Goal: Transaction & Acquisition: Purchase product/service

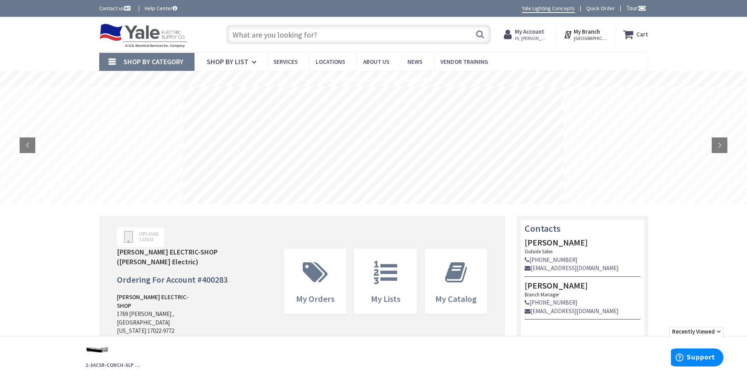
click at [295, 36] on input "text" at bounding box center [358, 35] width 265 height 20
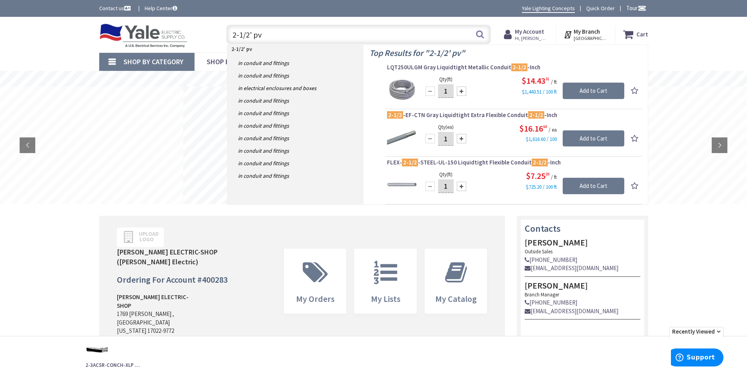
type input "2-1/2' pvc"
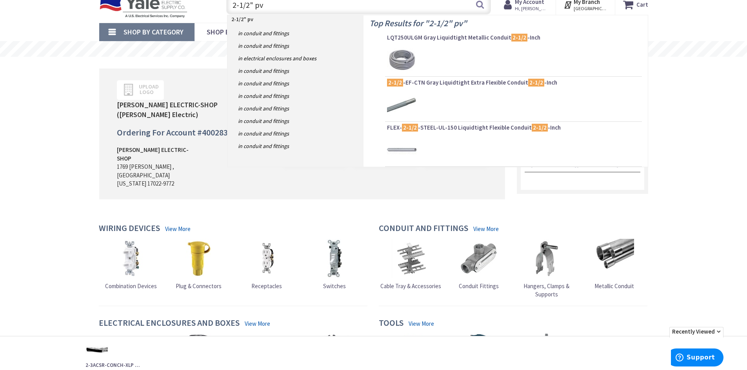
type input "2-1/2" pvc"
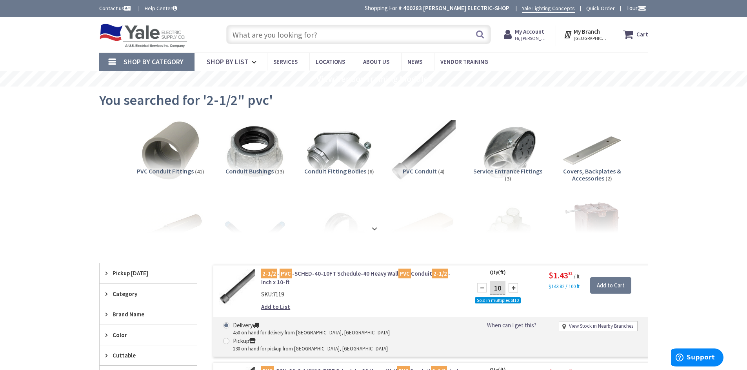
click at [275, 37] on input "text" at bounding box center [358, 35] width 265 height 20
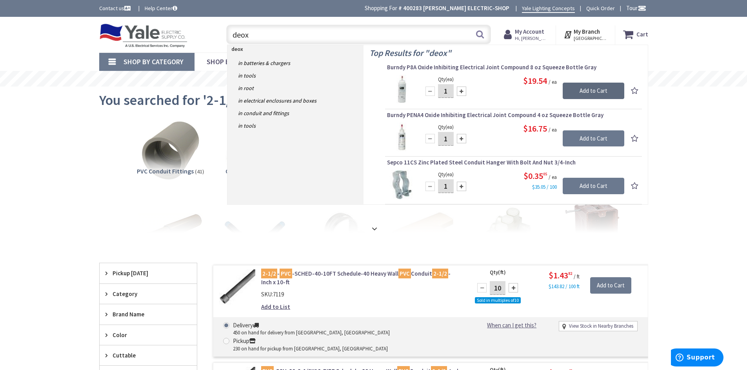
click at [576, 90] on input "Add to Cart" at bounding box center [593, 91] width 62 height 16
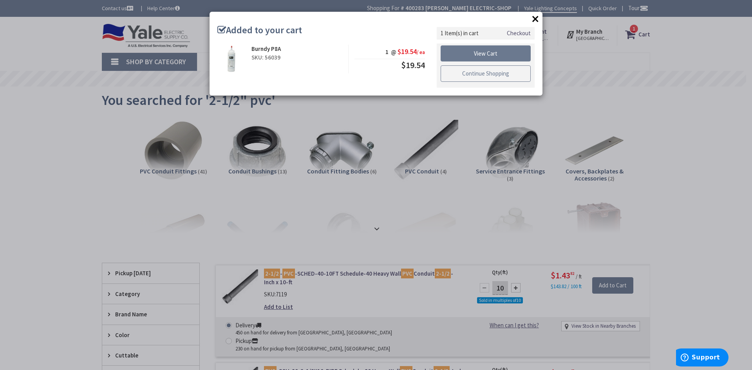
click at [498, 74] on link "Continue Shopping" at bounding box center [486, 73] width 90 height 16
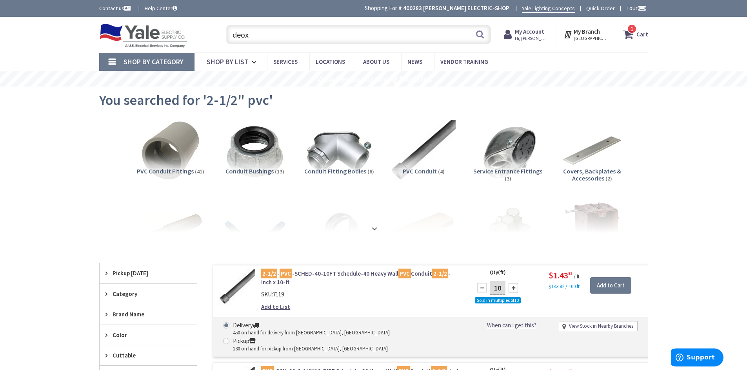
drag, startPoint x: 266, startPoint y: 31, endPoint x: 143, endPoint y: 62, distance: 127.2
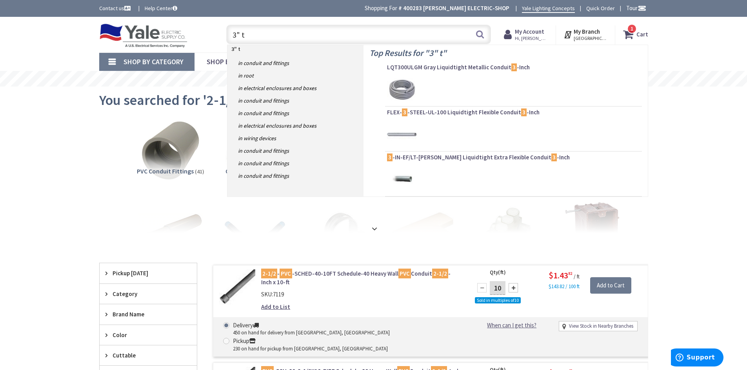
type input "3" ta"
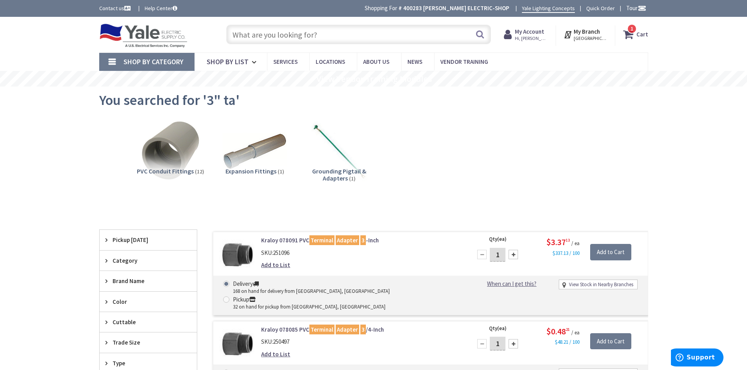
click at [513, 254] on div at bounding box center [512, 254] width 9 height 9
click at [513, 253] on div at bounding box center [512, 254] width 9 height 9
click at [482, 254] on div at bounding box center [481, 254] width 9 height 9
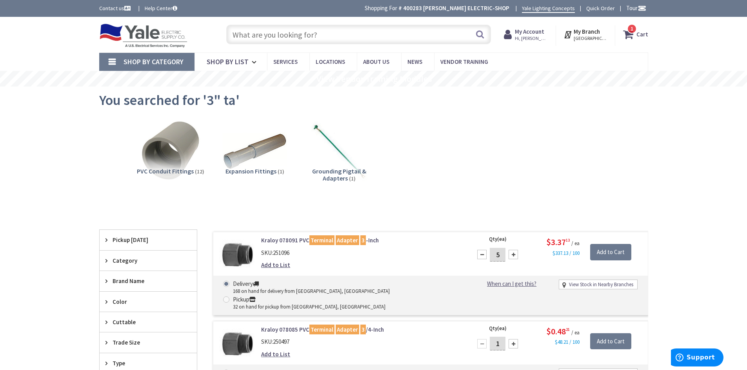
type input "4"
click at [596, 252] on input "Add to Cart" at bounding box center [610, 252] width 41 height 16
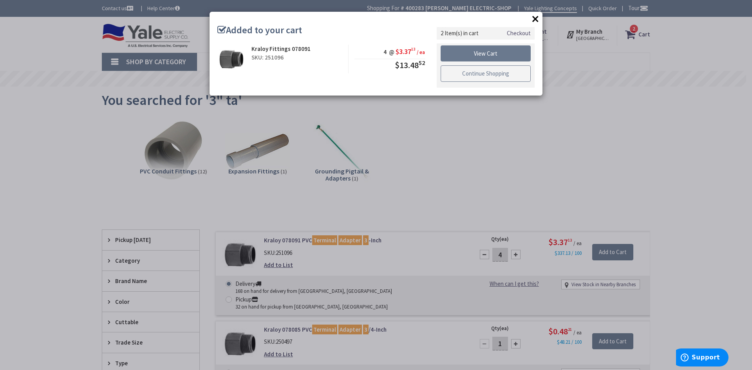
click at [452, 74] on link "Continue Shopping" at bounding box center [486, 73] width 90 height 16
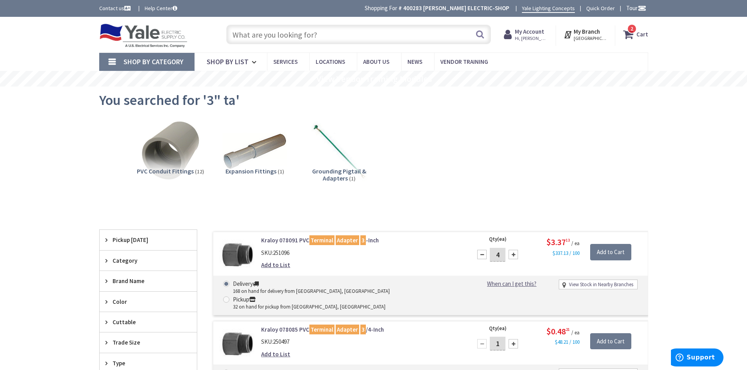
click at [320, 36] on input "text" at bounding box center [358, 35] width 265 height 20
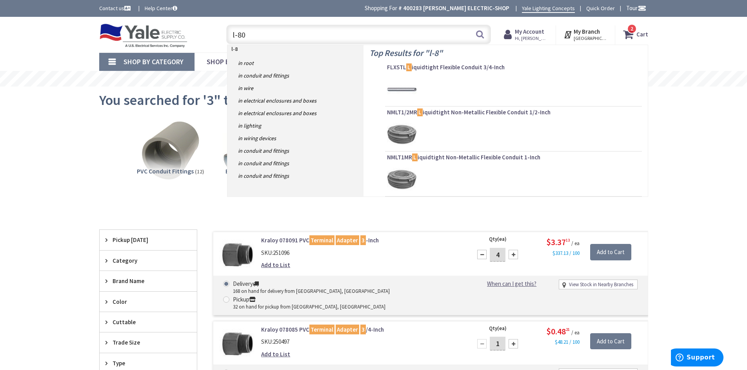
type input "l-800"
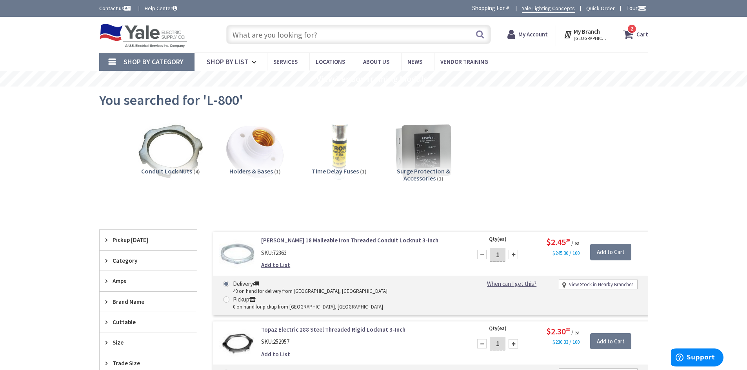
click at [512, 255] on div at bounding box center [512, 254] width 9 height 9
type input "2"
click at [595, 249] on input "Add to Cart" at bounding box center [610, 252] width 41 height 16
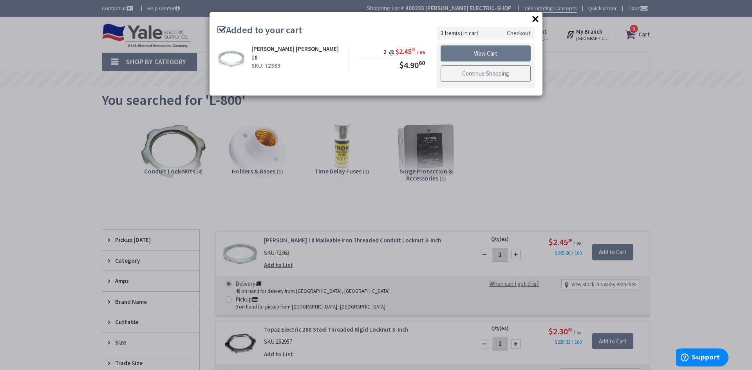
click at [487, 73] on link "Continue Shopping" at bounding box center [486, 73] width 90 height 16
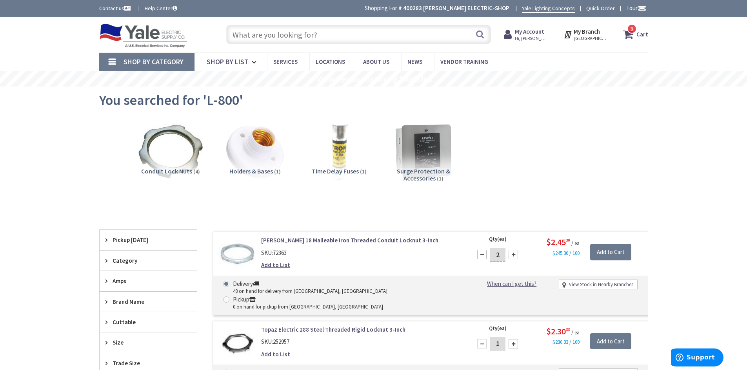
click at [300, 37] on input "text" at bounding box center [358, 35] width 265 height 20
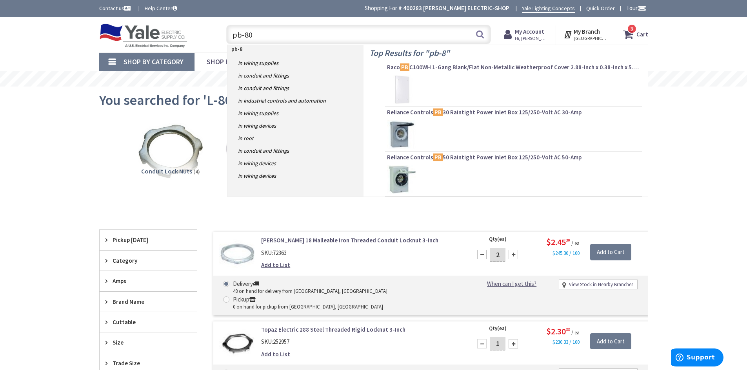
type input "pb-800"
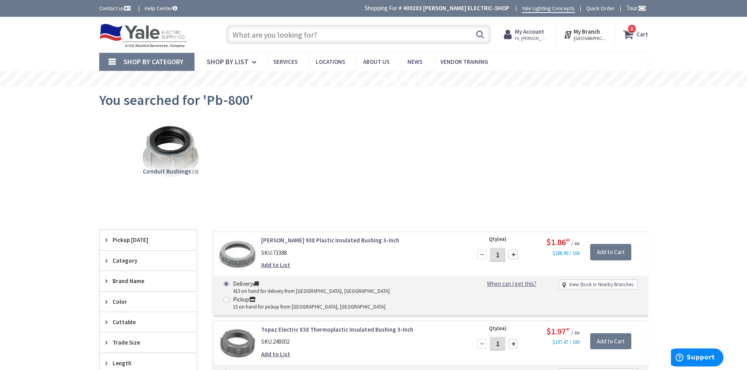
click at [513, 255] on div at bounding box center [512, 254] width 9 height 9
type input "2"
click at [603, 252] on input "Add to Cart" at bounding box center [610, 252] width 41 height 16
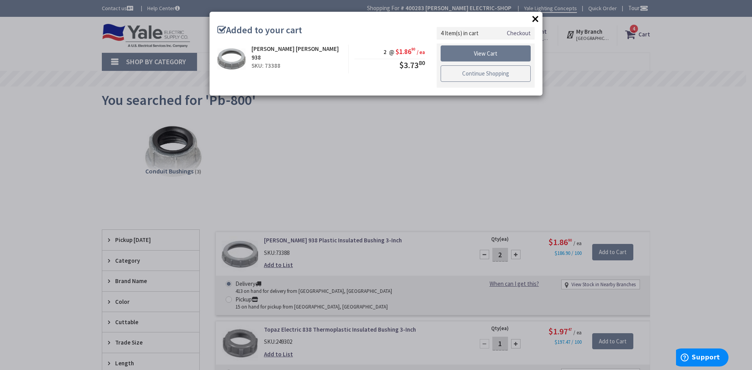
click at [453, 76] on link "Continue Shopping" at bounding box center [486, 73] width 90 height 16
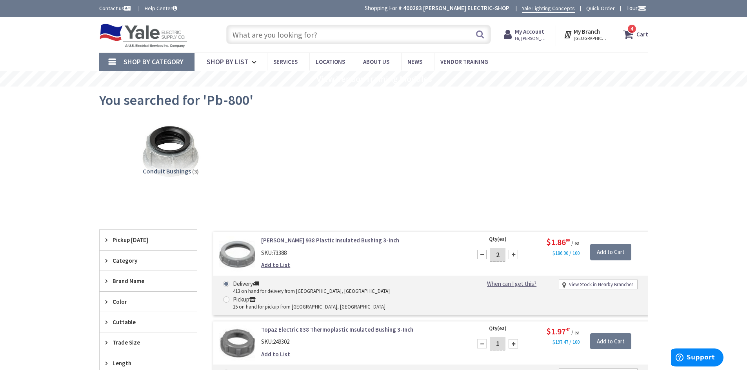
click at [288, 32] on input "text" at bounding box center [358, 35] width 265 height 20
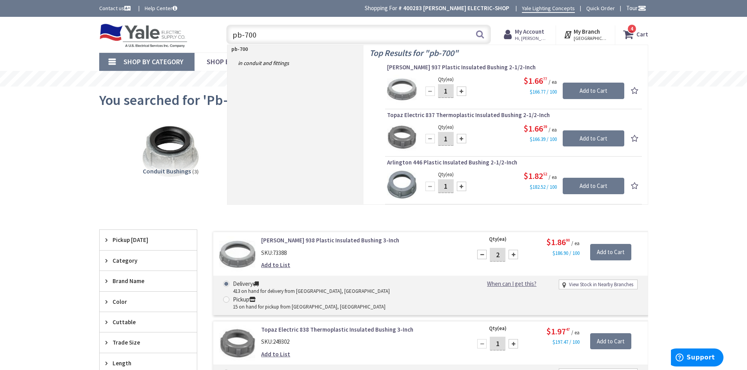
type input "pb-700"
click at [461, 138] on div at bounding box center [461, 138] width 9 height 9
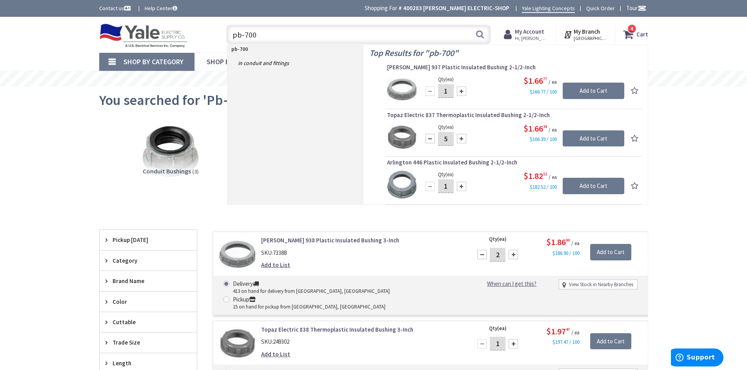
click at [461, 138] on div at bounding box center [461, 138] width 9 height 9
click at [460, 138] on div at bounding box center [461, 138] width 9 height 9
type input "8"
click at [577, 137] on input "Add to Cart" at bounding box center [593, 138] width 62 height 16
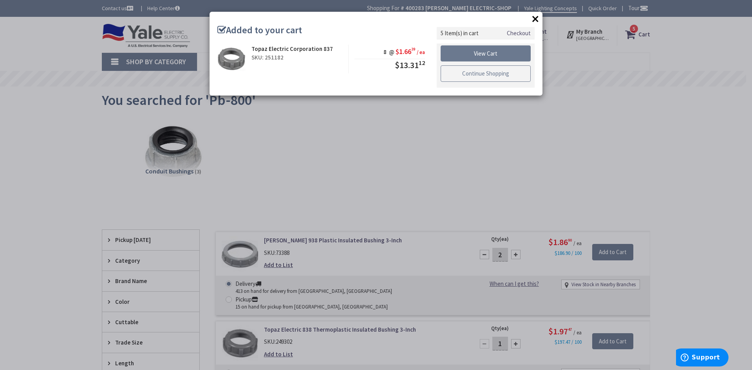
click at [489, 70] on link "Continue Shopping" at bounding box center [486, 73] width 90 height 16
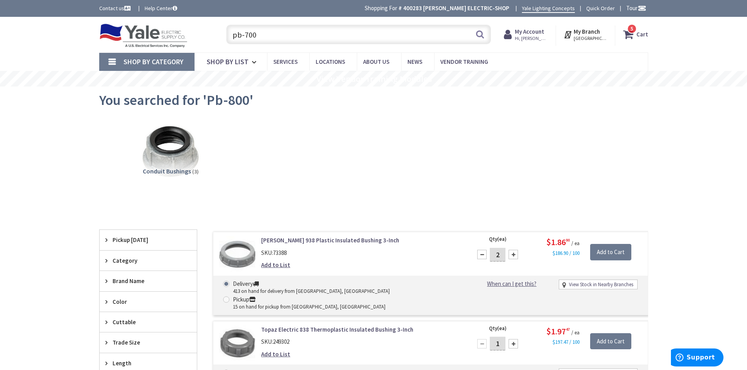
drag, startPoint x: 272, startPoint y: 35, endPoint x: 142, endPoint y: 60, distance: 132.9
click at [142, 60] on div "Skip to Content Toggle Nav pb-700 pb-700 Search 5 5 5 items Cart 5" at bounding box center [373, 341] width 747 height 649
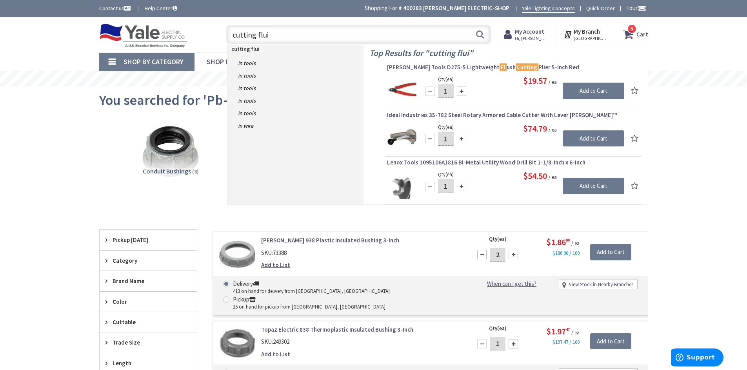
type input "cutting fluid"
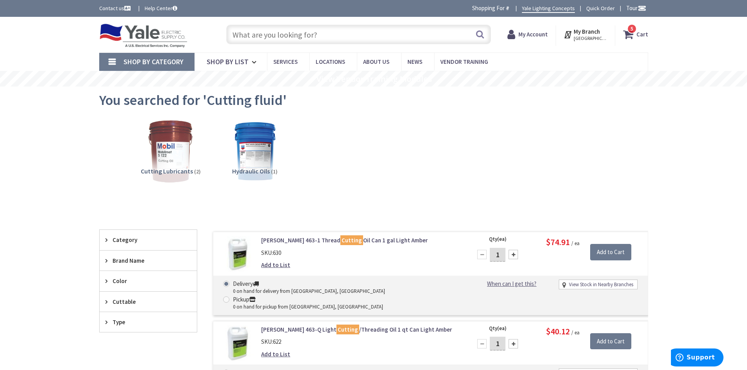
click at [240, 30] on input "text" at bounding box center [358, 35] width 265 height 20
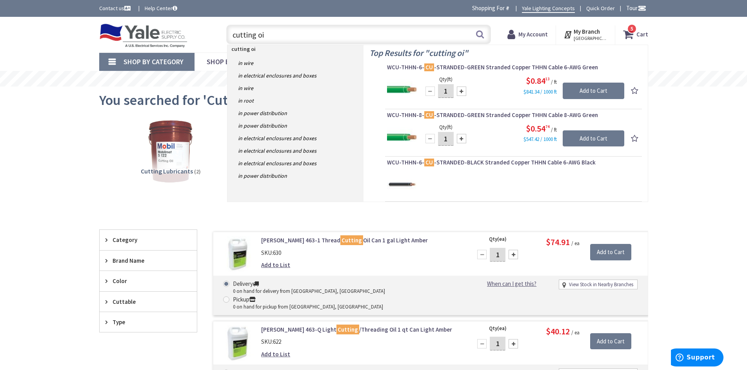
type input "cutting oil"
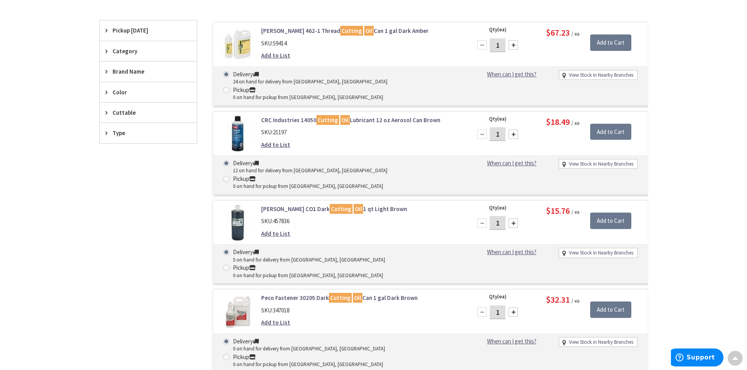
scroll to position [203, 0]
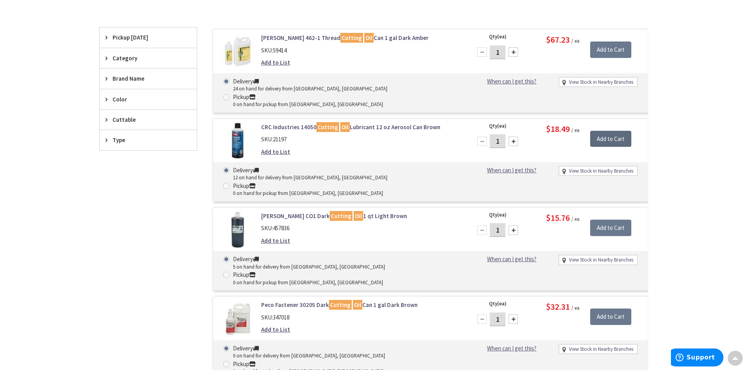
click at [598, 131] on input "Add to Cart" at bounding box center [610, 139] width 41 height 16
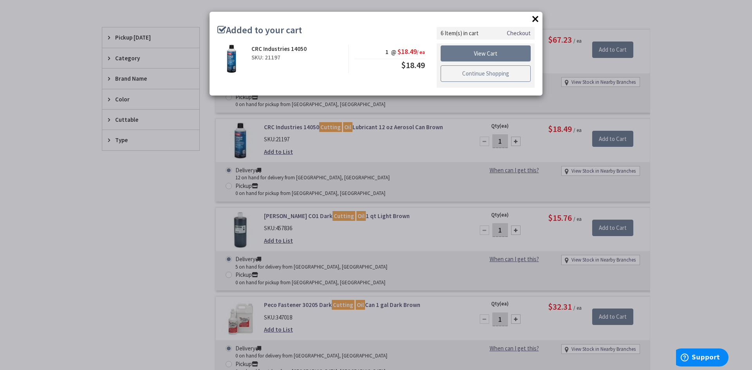
click at [453, 72] on link "Continue Shopping" at bounding box center [486, 73] width 90 height 16
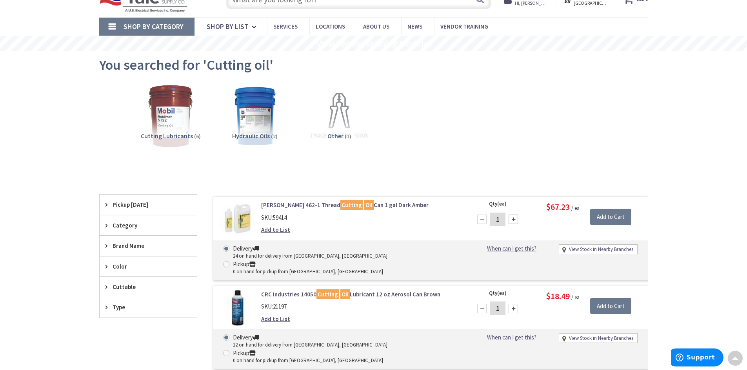
scroll to position [0, 0]
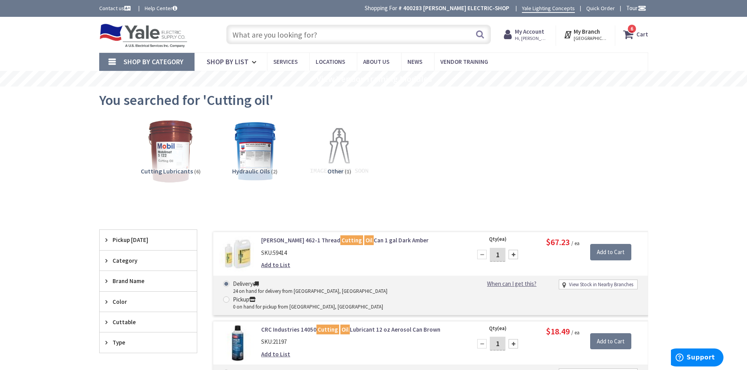
click at [627, 33] on icon at bounding box center [629, 34] width 13 height 14
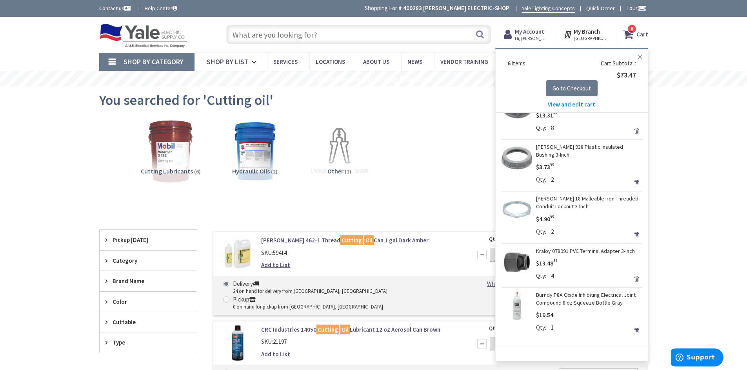
click at [640, 56] on button "Close" at bounding box center [640, 57] width 16 height 16
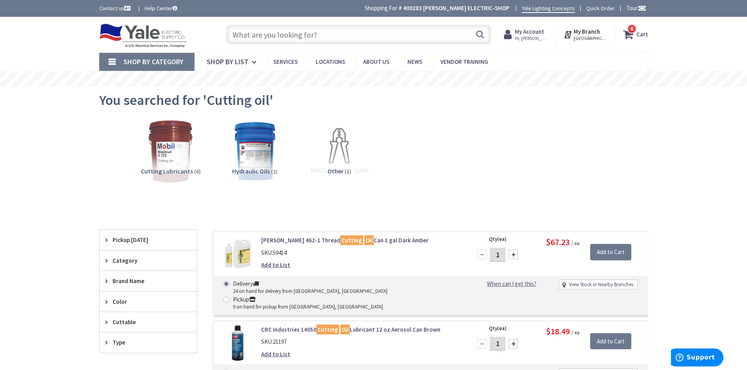
click at [345, 37] on input "text" at bounding box center [358, 35] width 265 height 20
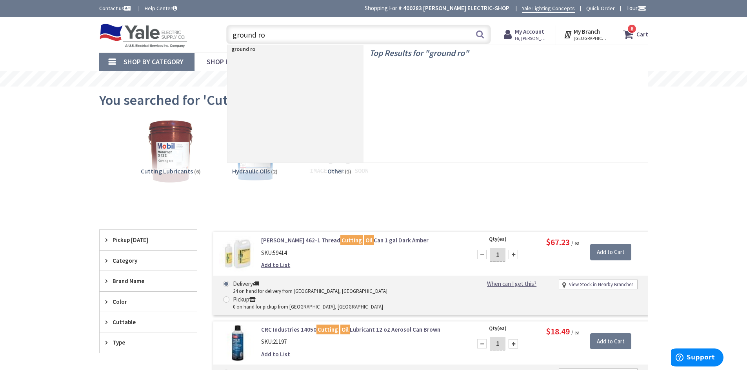
type input "ground rod"
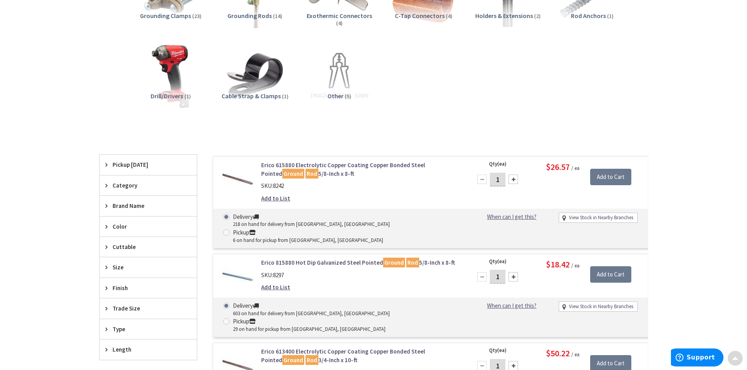
scroll to position [157, 0]
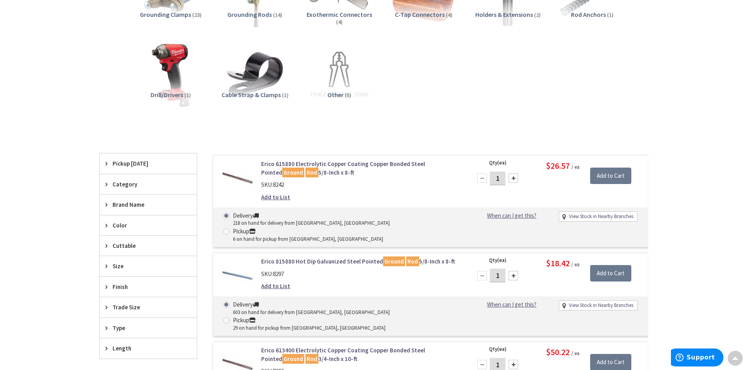
click at [512, 271] on div at bounding box center [512, 275] width 9 height 9
type input "2"
click at [609, 265] on input "Add to Cart" at bounding box center [610, 273] width 41 height 16
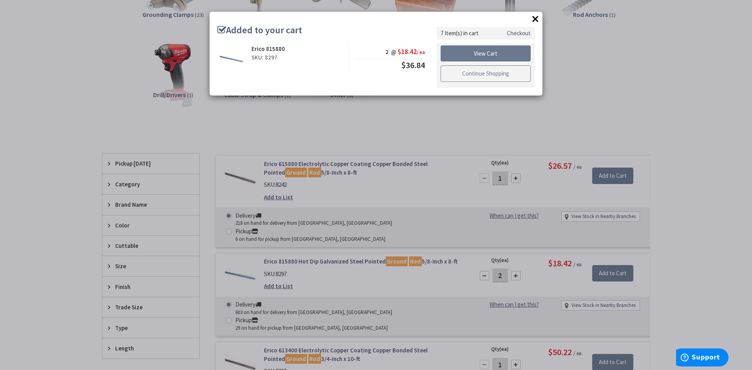
click at [477, 76] on link "Continue Shopping" at bounding box center [486, 73] width 90 height 16
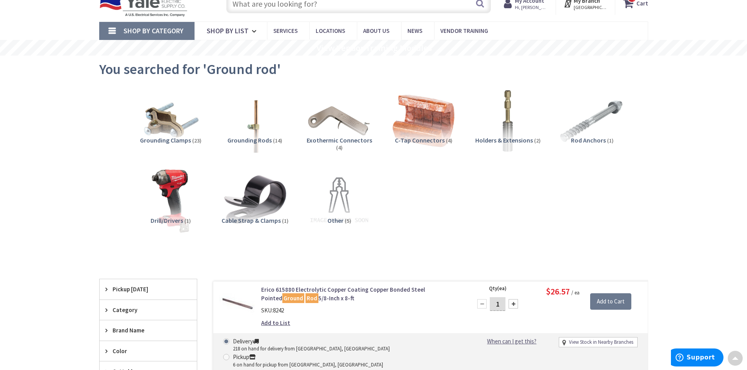
scroll to position [0, 0]
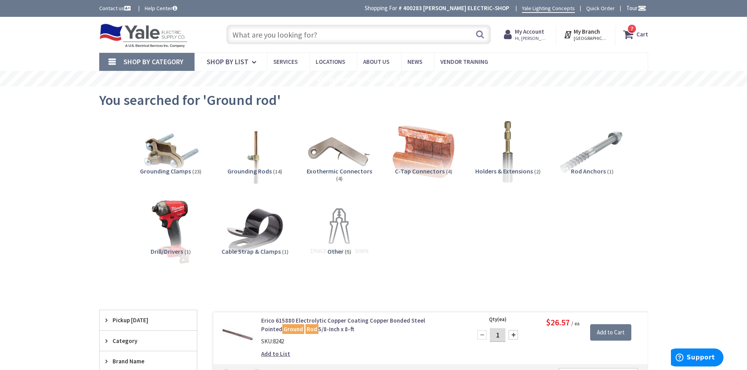
click at [249, 36] on input "text" at bounding box center [358, 35] width 265 height 20
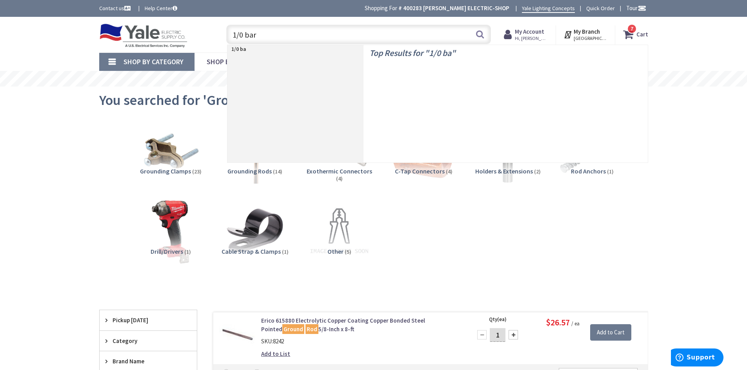
type input "1/0 bare"
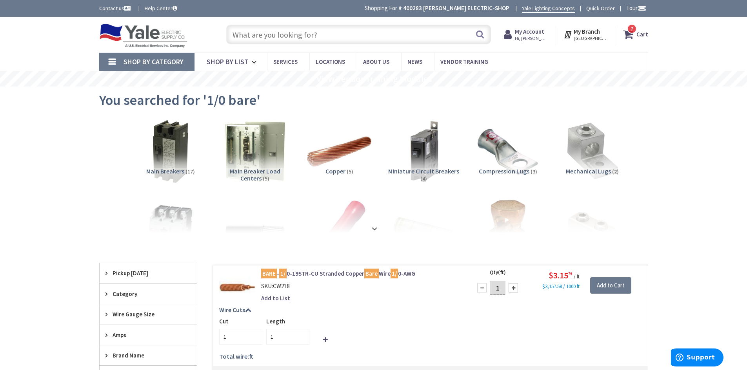
drag, startPoint x: 500, startPoint y: 287, endPoint x: 454, endPoint y: 297, distance: 47.3
click at [454, 270] on form "BARE - 1/ 0-19STR-CU Stranded Copper Bare Wire 1/ 0-AWG SKU: CW218 Add to List …" at bounding box center [430, 270] width 434 height 0
type input "15"
click at [609, 277] on div "Add to Cart" at bounding box center [613, 282] width 56 height 24
type input "15"
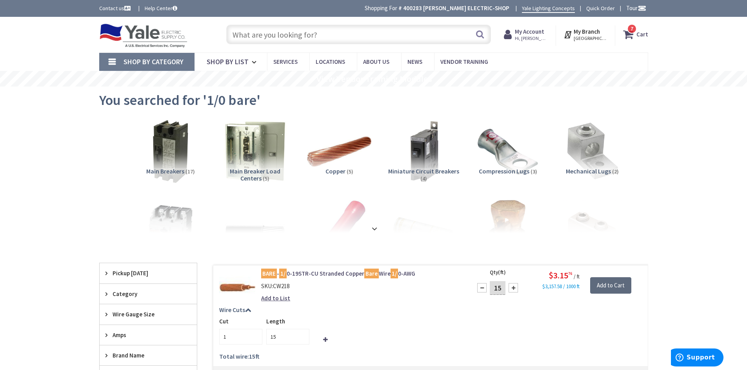
click at [606, 286] on input "Add to Cart" at bounding box center [610, 285] width 41 height 16
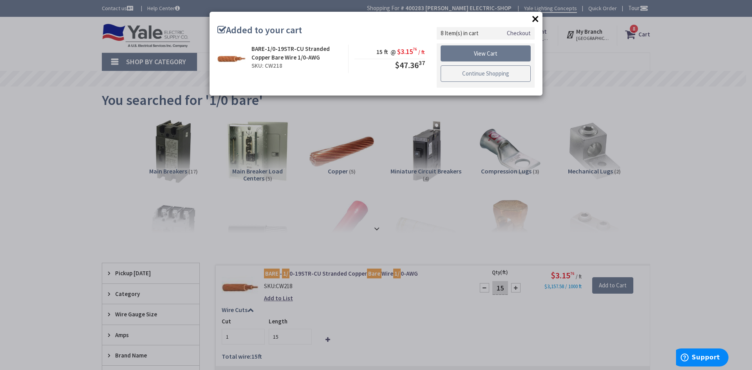
click at [504, 74] on link "Continue Shopping" at bounding box center [486, 73] width 90 height 16
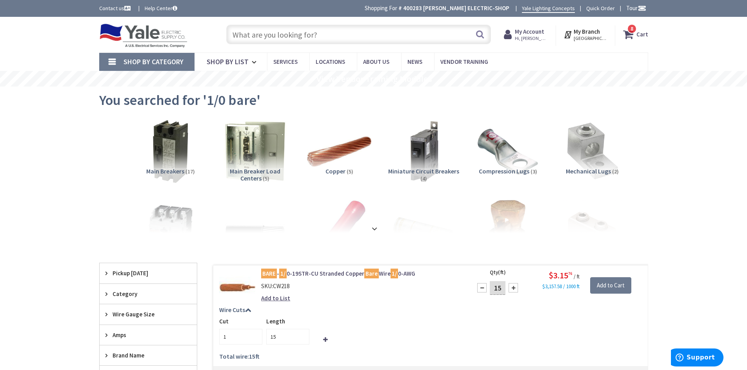
click at [383, 33] on input "text" at bounding box center [358, 35] width 265 height 20
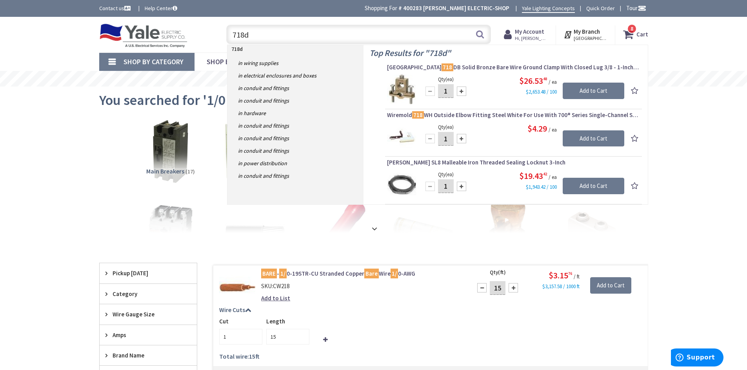
type input "718db"
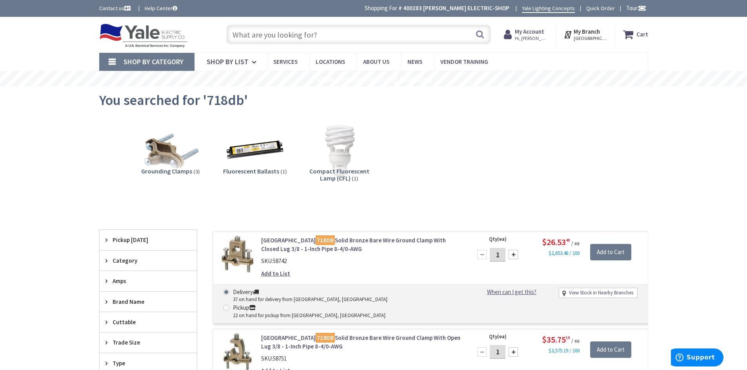
click at [513, 254] on div at bounding box center [512, 254] width 9 height 9
type input "2"
click at [617, 248] on input "Add to Cart" at bounding box center [610, 252] width 41 height 16
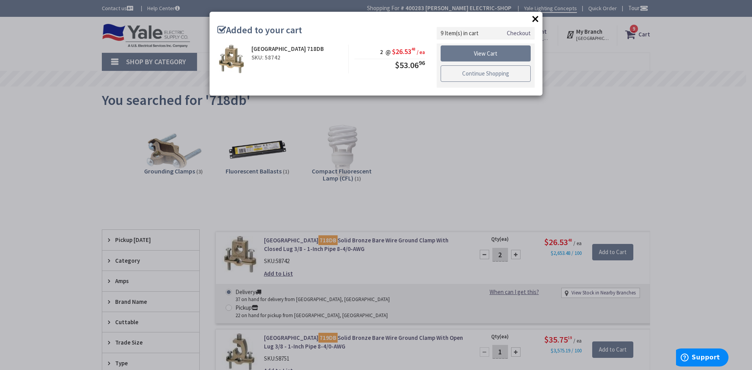
click at [495, 73] on link "Continue Shopping" at bounding box center [486, 73] width 90 height 16
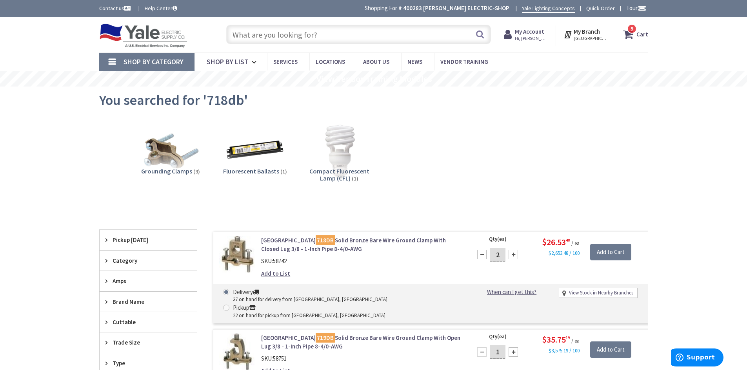
click at [263, 32] on input "text" at bounding box center [358, 35] width 265 height 20
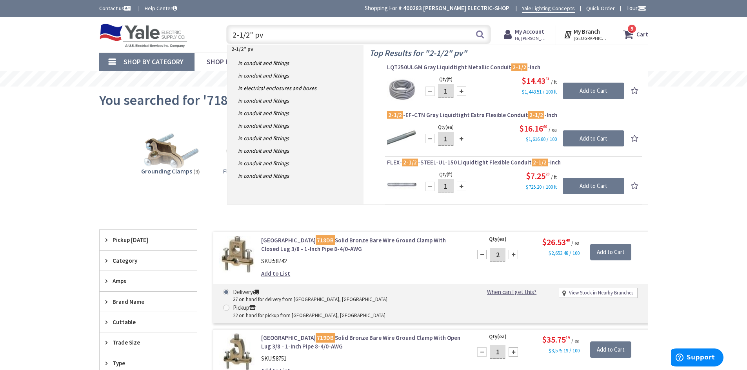
type input "2-1/2" pvc"
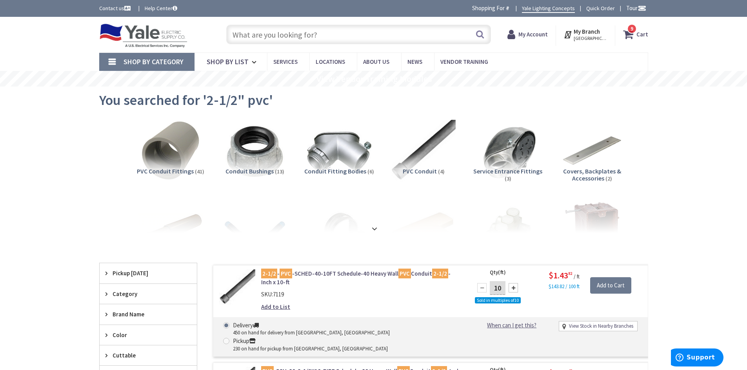
click at [513, 288] on div at bounding box center [512, 287] width 9 height 9
type input "50"
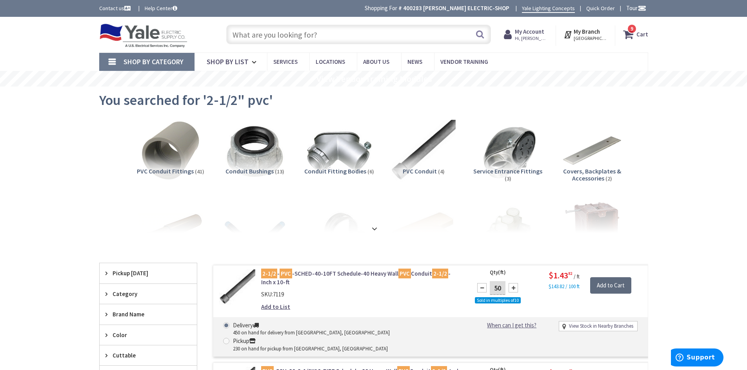
click at [605, 283] on input "Add to Cart" at bounding box center [610, 285] width 41 height 16
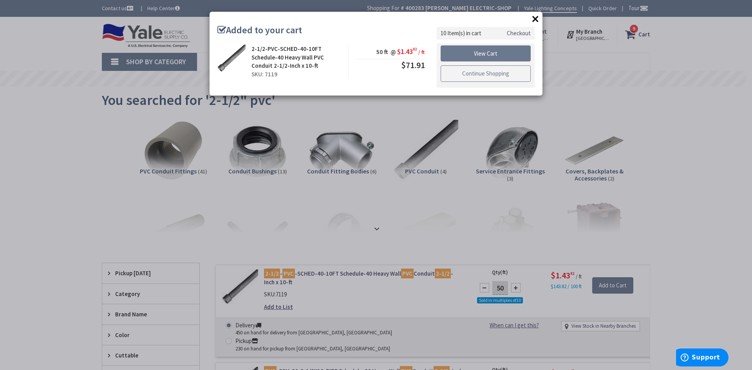
click at [502, 70] on link "Continue Shopping" at bounding box center [486, 73] width 90 height 16
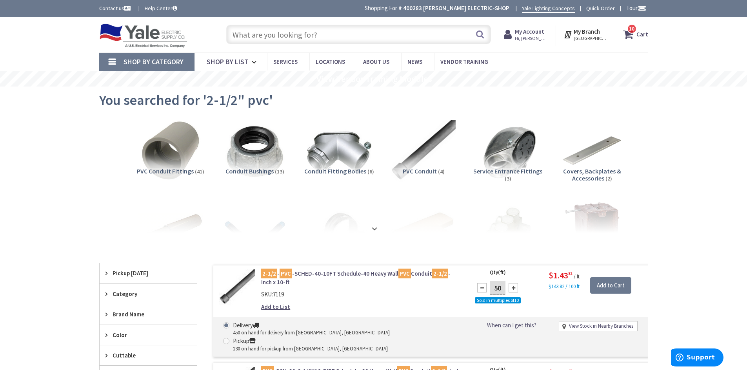
click at [247, 34] on input "text" at bounding box center [358, 35] width 265 height 20
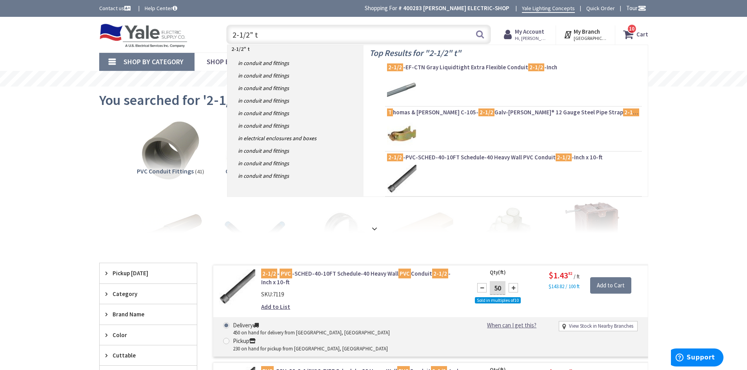
type input "2-1/2" ta"
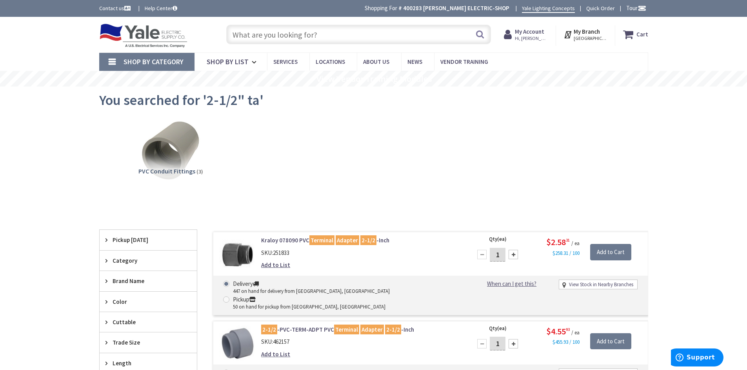
click at [514, 252] on div at bounding box center [512, 254] width 9 height 9
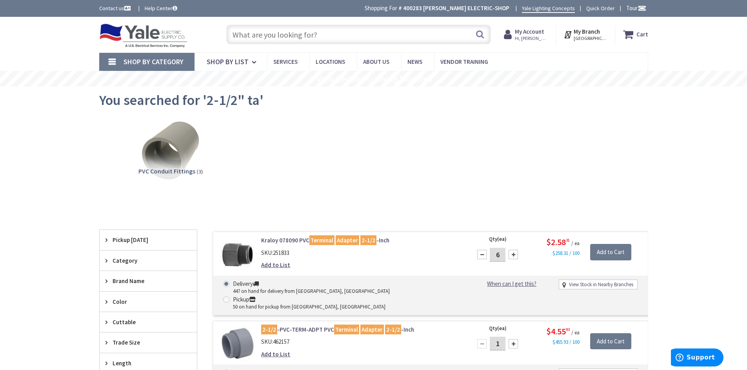
click at [514, 252] on div at bounding box center [512, 254] width 9 height 9
type input "8"
click at [595, 254] on input "Add to Cart" at bounding box center [610, 252] width 41 height 16
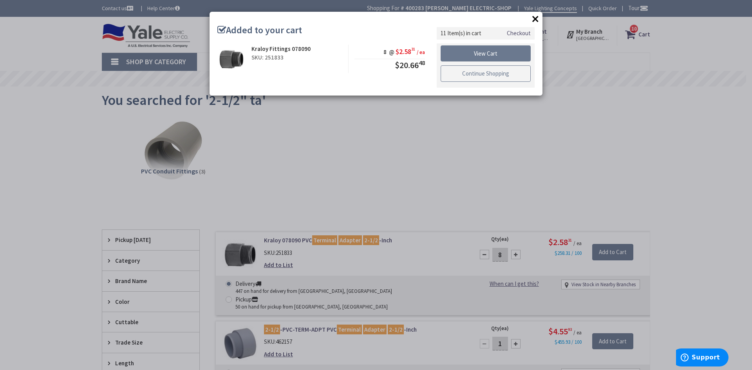
click at [461, 71] on link "Continue Shopping" at bounding box center [486, 73] width 90 height 16
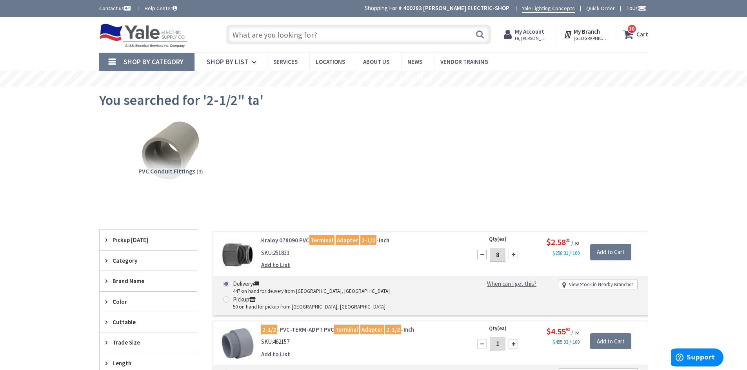
click at [277, 32] on input "text" at bounding box center [358, 35] width 265 height 20
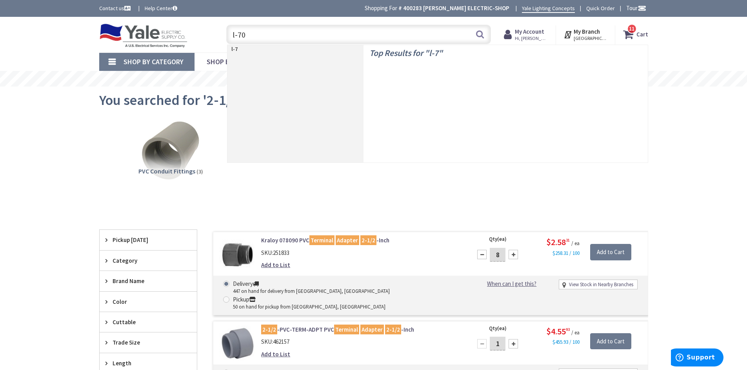
type input "l-700"
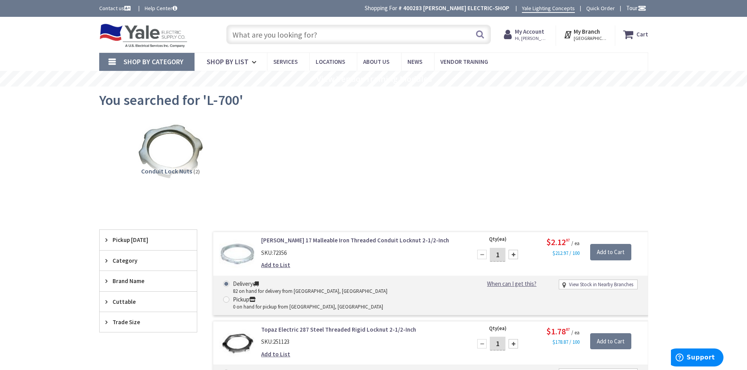
click at [514, 339] on div at bounding box center [512, 343] width 9 height 9
click at [515, 339] on div at bounding box center [512, 343] width 9 height 9
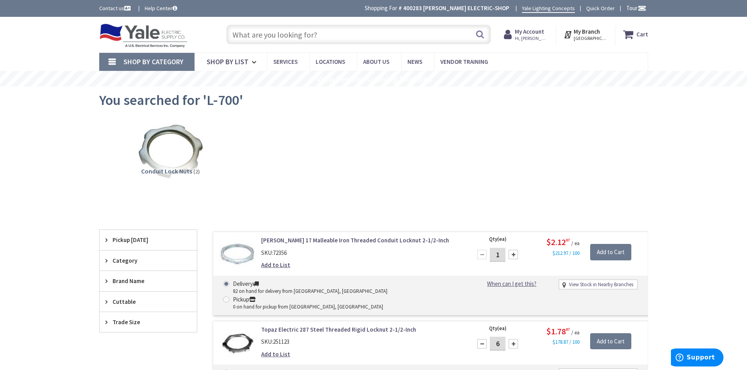
click at [515, 339] on div at bounding box center [512, 343] width 9 height 9
type input "8"
click at [601, 333] on input "Add to Cart" at bounding box center [610, 341] width 41 height 16
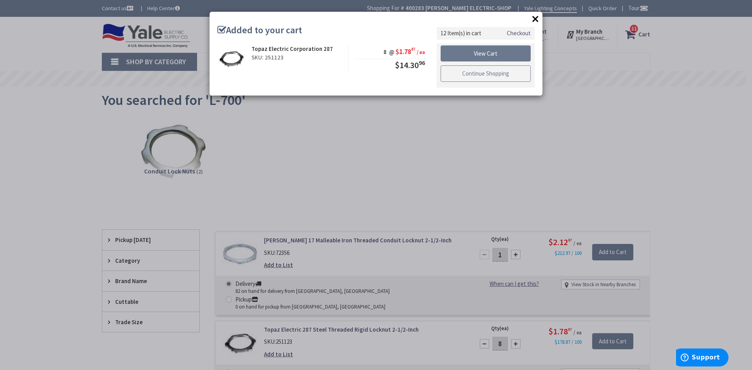
click at [460, 77] on link "Continue Shopping" at bounding box center [486, 73] width 90 height 16
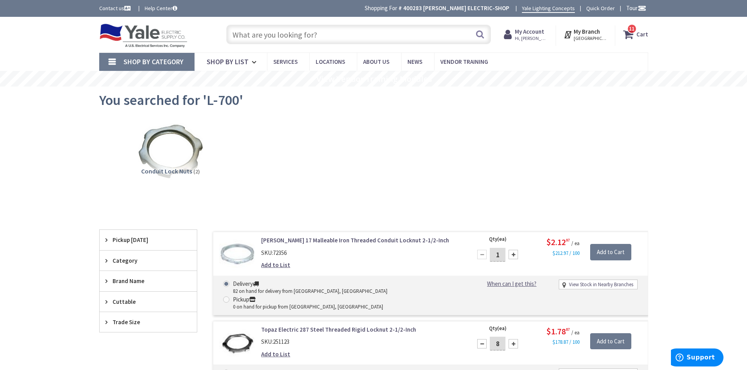
click at [283, 33] on input "text" at bounding box center [358, 35] width 265 height 20
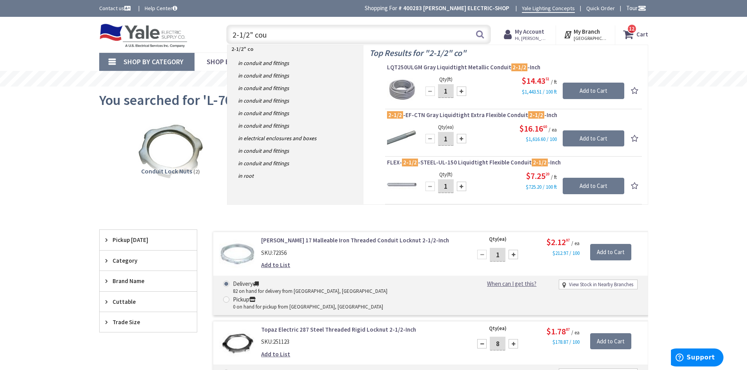
type input "2-1/2" coup"
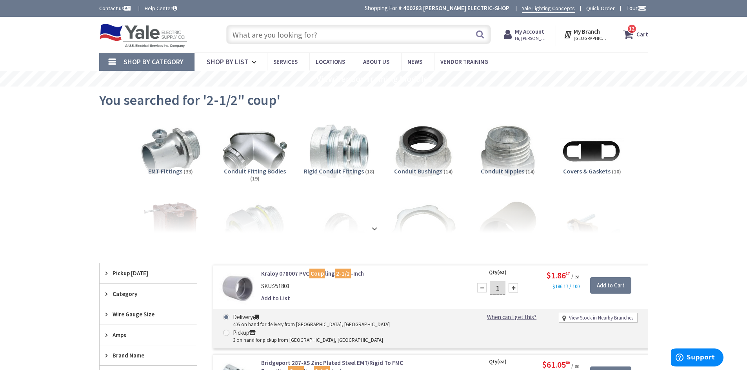
click at [500, 290] on input "1" at bounding box center [497, 288] width 16 height 14
type input "15"
click at [611, 283] on input "Add to Cart" at bounding box center [610, 285] width 41 height 16
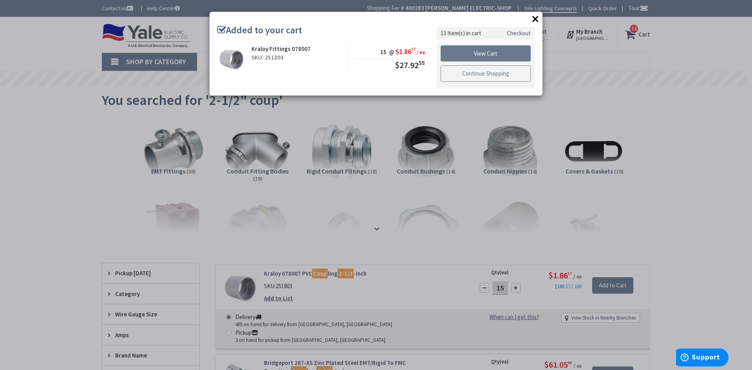
click at [451, 71] on link "Continue Shopping" at bounding box center [486, 73] width 90 height 16
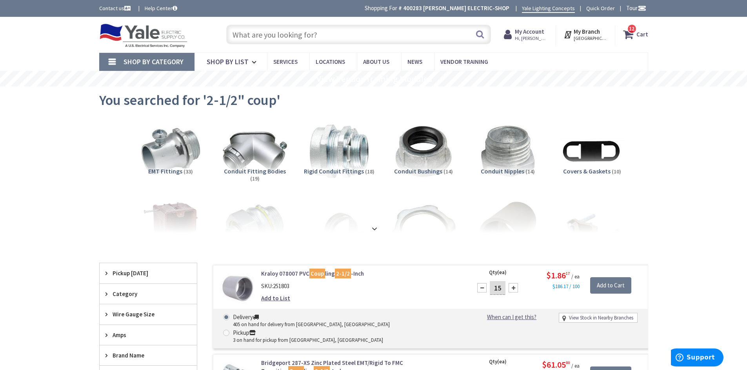
click at [266, 23] on div "Search" at bounding box center [356, 34] width 268 height 25
click at [266, 34] on input "text" at bounding box center [358, 35] width 265 height 20
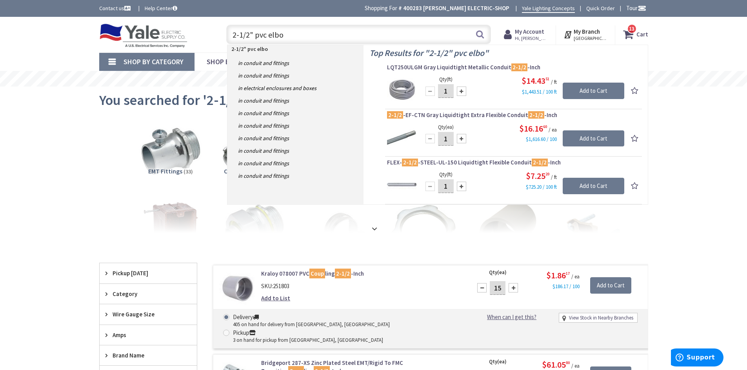
type input "2-1/2" pvc elbow"
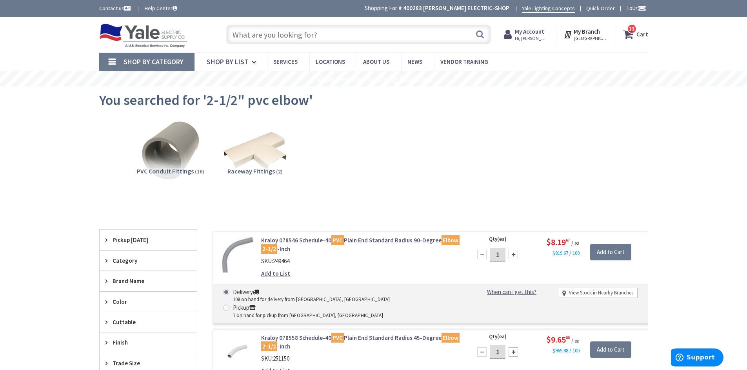
click at [513, 256] on div at bounding box center [512, 254] width 9 height 9
type input "4"
click at [605, 253] on input "Add to Cart" at bounding box center [610, 252] width 41 height 16
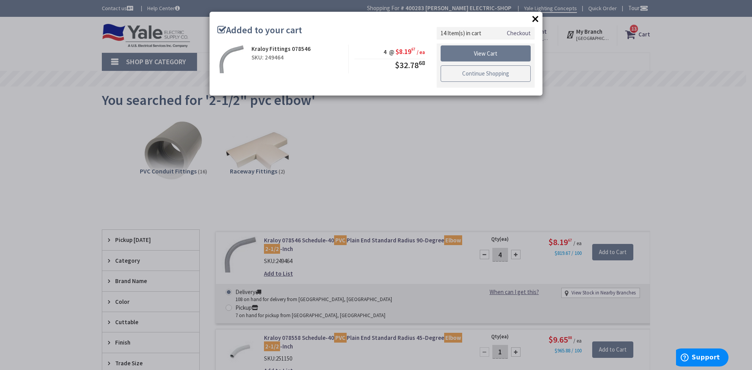
click at [486, 71] on link "Continue Shopping" at bounding box center [486, 73] width 90 height 16
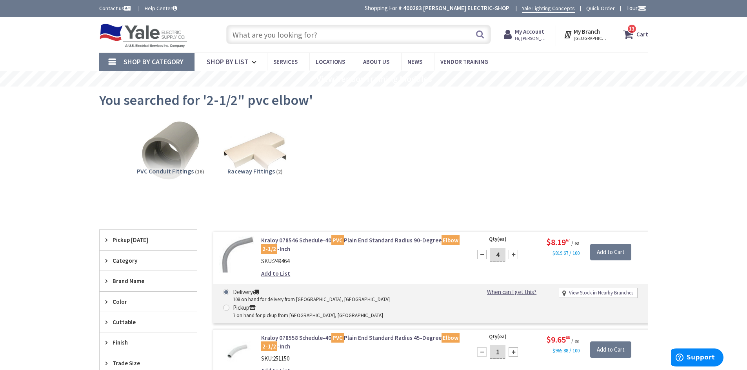
click at [281, 28] on input "text" at bounding box center [358, 35] width 265 height 20
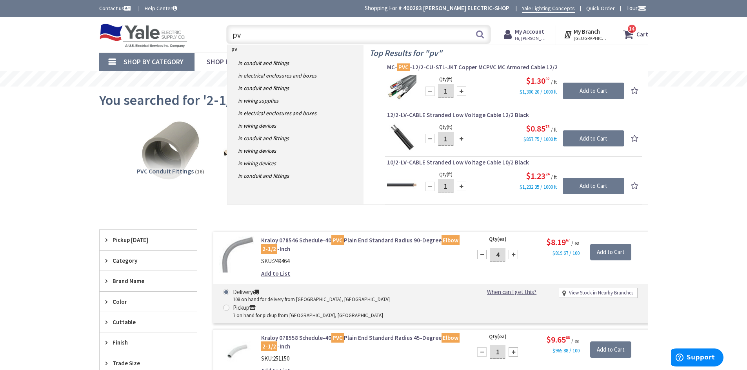
type input "p"
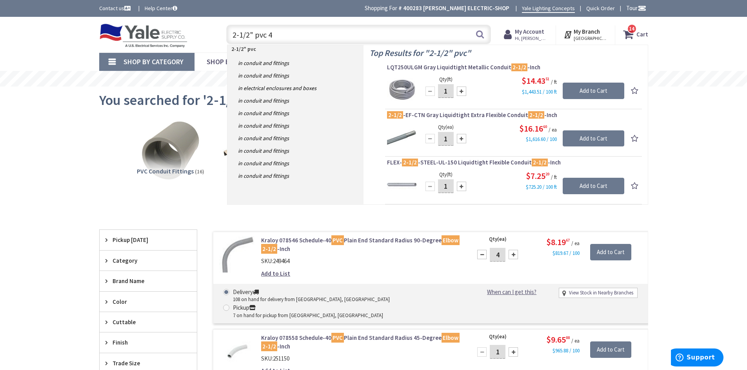
type input "2-1/2" pvc 45"
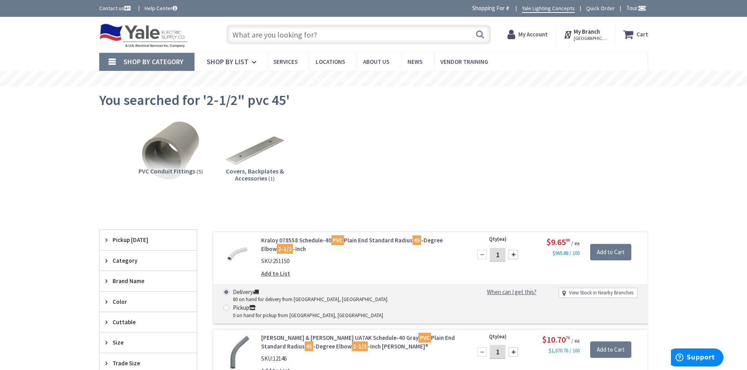
click at [513, 255] on div at bounding box center [512, 254] width 9 height 9
type input "2"
click at [603, 254] on input "Add to Cart" at bounding box center [610, 252] width 41 height 16
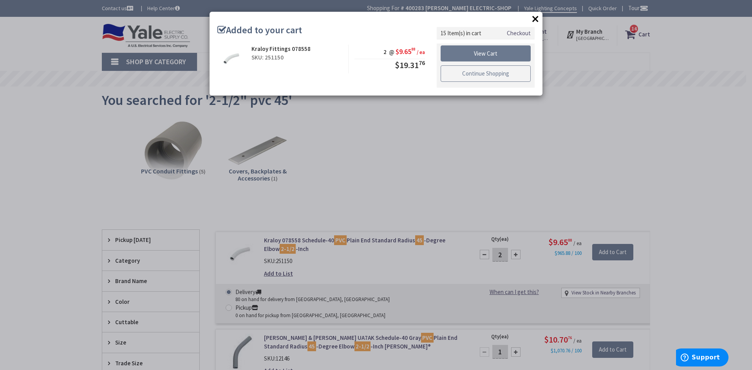
click at [461, 73] on link "Continue Shopping" at bounding box center [486, 73] width 90 height 16
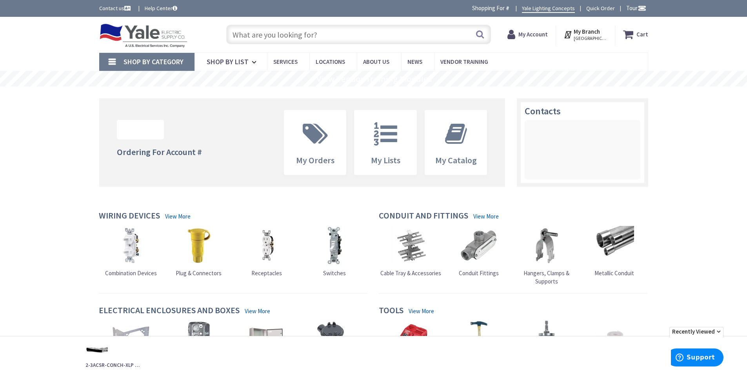
click at [628, 31] on icon at bounding box center [629, 34] width 13 height 14
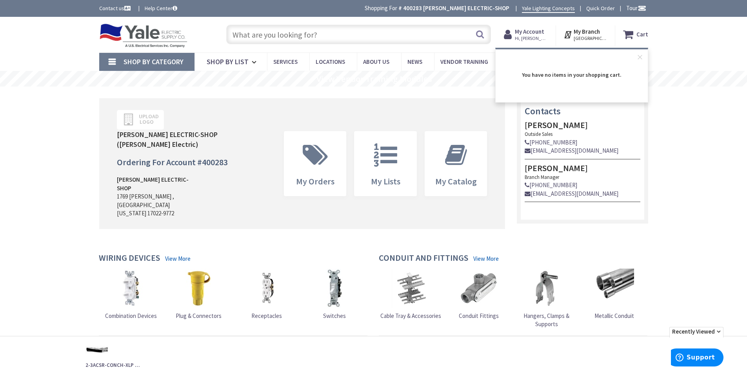
click at [632, 34] on icon at bounding box center [629, 34] width 13 height 14
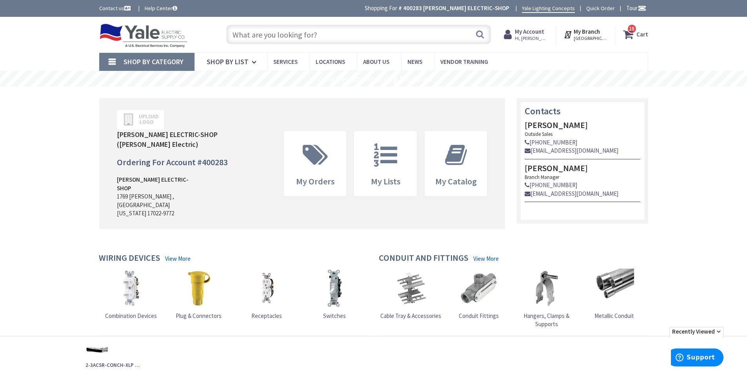
click at [629, 33] on icon at bounding box center [629, 34] width 13 height 14
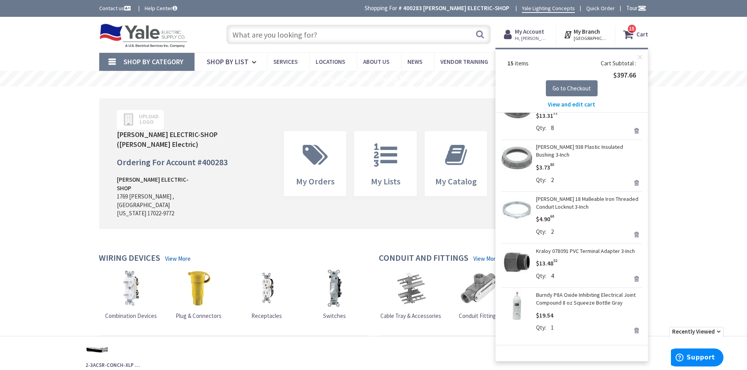
click at [308, 36] on input "text" at bounding box center [358, 35] width 265 height 20
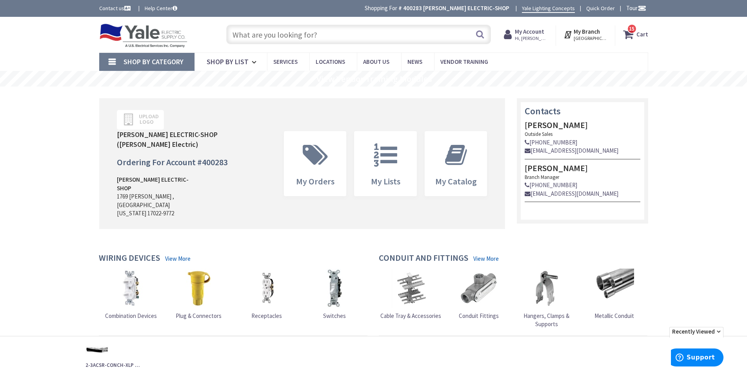
click at [269, 35] on input "text" at bounding box center [358, 35] width 265 height 20
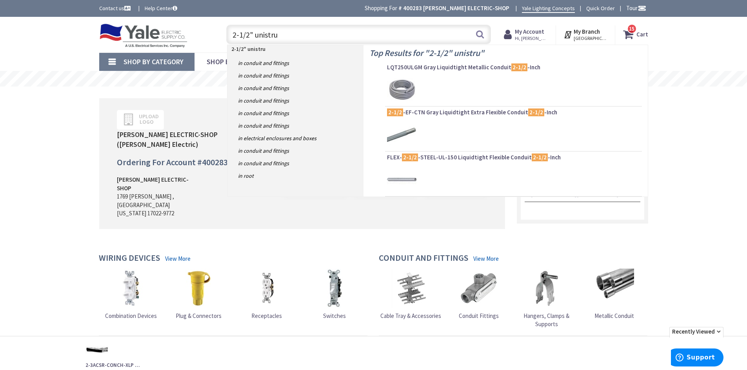
type input "2-1/2" unistrut"
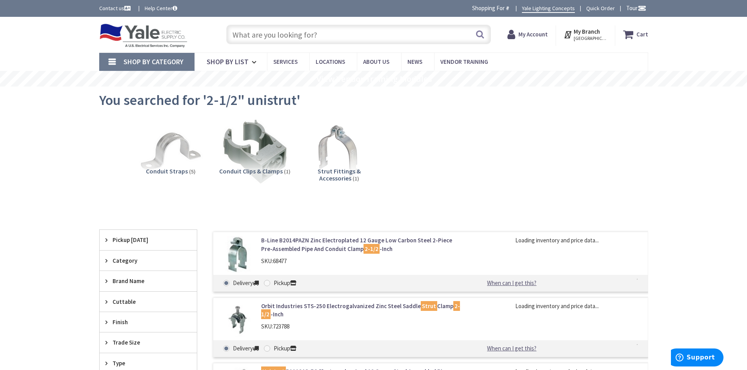
click at [523, 34] on strong "My Account" at bounding box center [532, 34] width 29 height 7
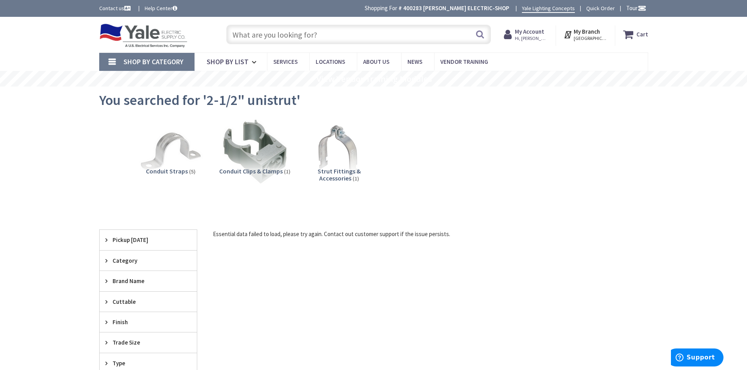
drag, startPoint x: 290, startPoint y: 24, endPoint x: 292, endPoint y: 28, distance: 4.1
click at [291, 25] on div "Search" at bounding box center [356, 34] width 268 height 25
click at [293, 35] on input "text" at bounding box center [358, 35] width 265 height 20
click at [340, 157] on img at bounding box center [338, 151] width 71 height 71
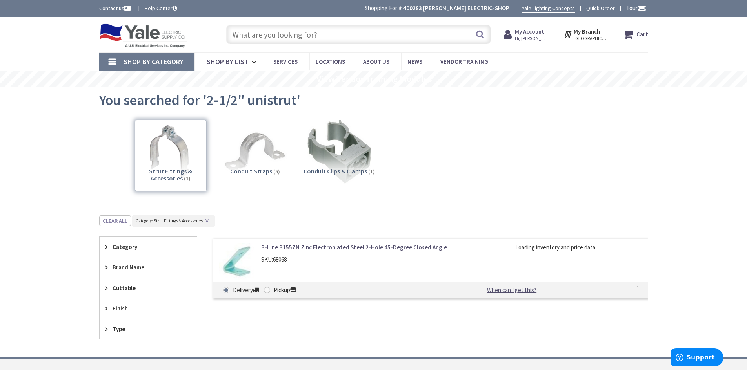
click at [265, 35] on input "text" at bounding box center [358, 35] width 265 height 20
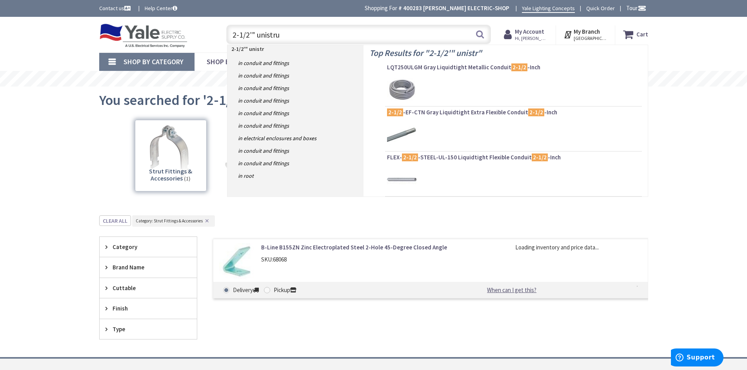
type input "2-1/2'" unistrut"
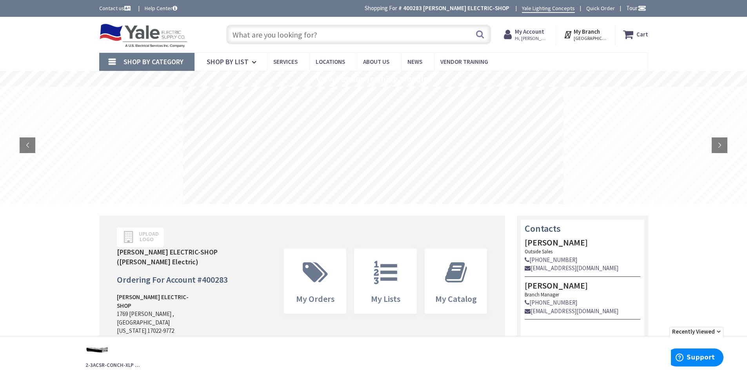
click at [630, 32] on icon at bounding box center [629, 34] width 13 height 14
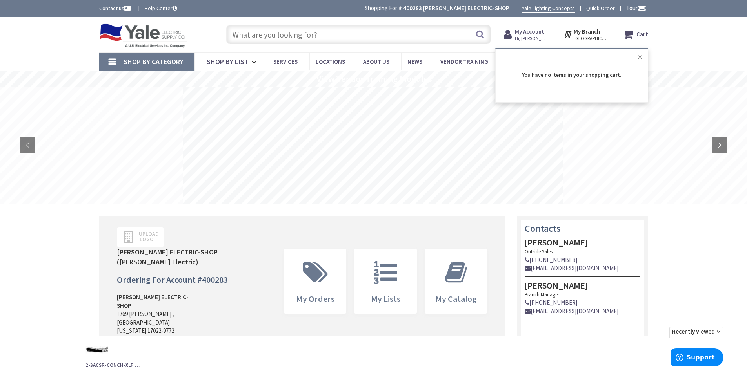
click at [640, 55] on button "Close" at bounding box center [640, 57] width 16 height 16
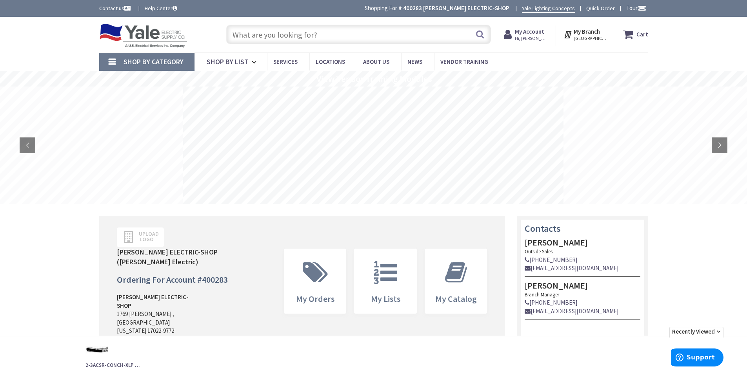
click at [534, 31] on strong "My Account" at bounding box center [529, 31] width 29 height 7
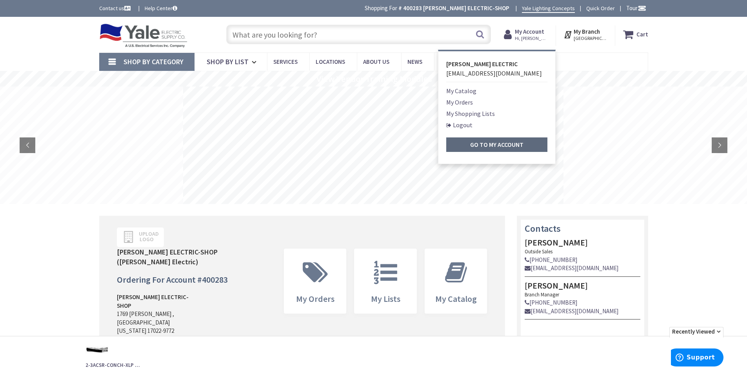
click at [493, 143] on strong "Go to My Account" at bounding box center [496, 145] width 53 height 8
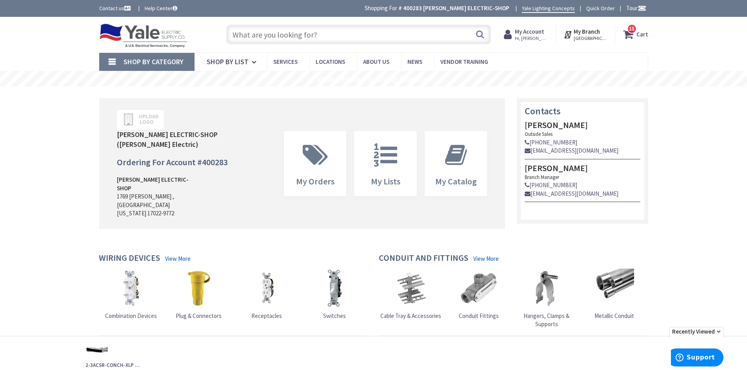
click at [278, 34] on input "text" at bounding box center [358, 35] width 265 height 20
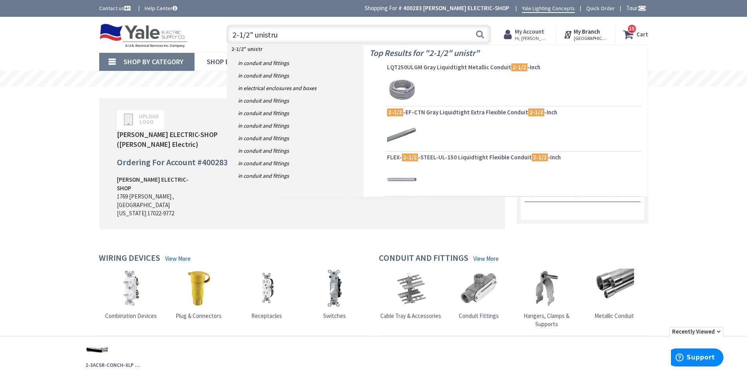
type input "2-1/2" unistrut"
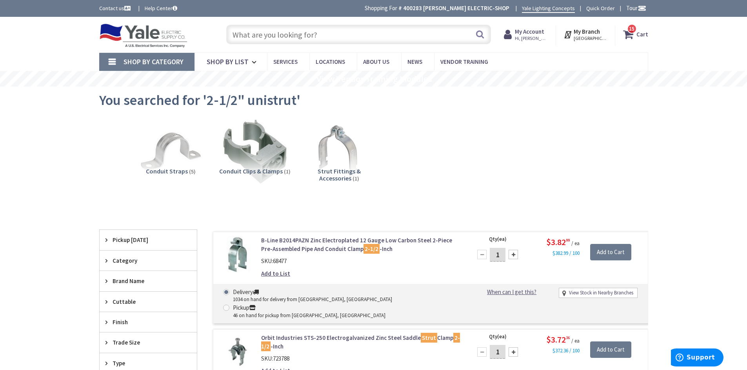
click at [512, 253] on div at bounding box center [512, 254] width 9 height 9
type input "4"
click at [611, 250] on input "Add to Cart" at bounding box center [610, 252] width 41 height 16
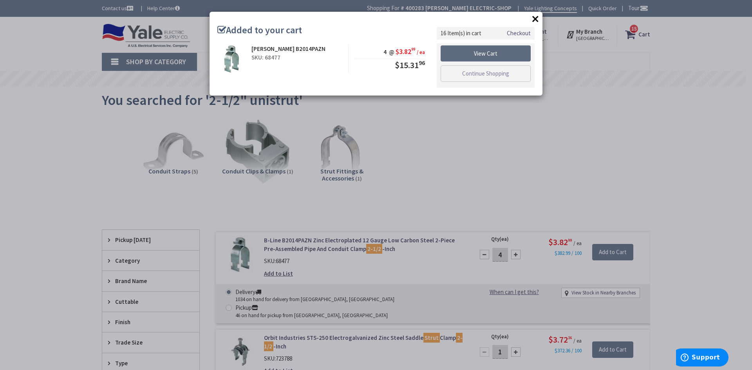
click at [498, 54] on link "View Cart" at bounding box center [486, 53] width 90 height 16
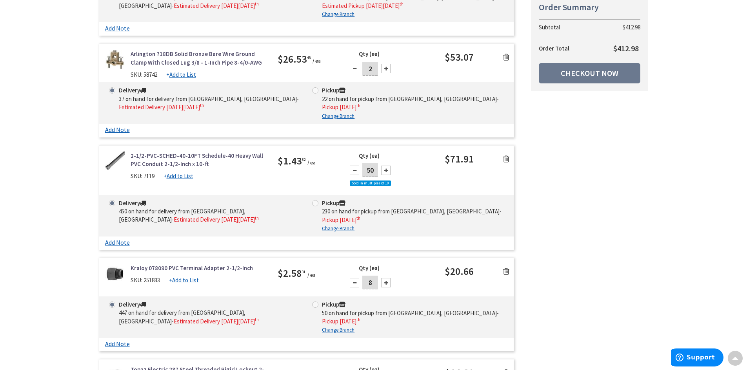
scroll to position [941, 0]
click at [416, 199] on form "Some items in your cart are not available and will cause your order to be held.…" at bounding box center [306, 23] width 415 height 1689
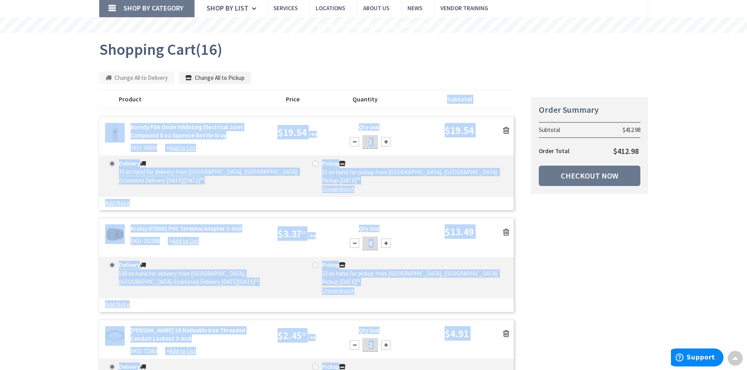
scroll to position [0, 0]
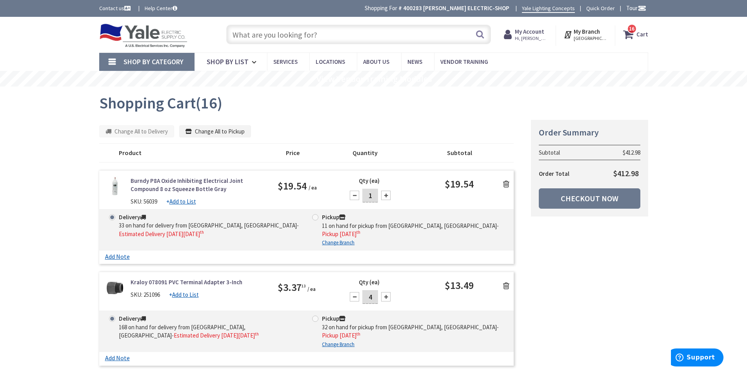
click at [258, 35] on input "text" at bounding box center [358, 35] width 265 height 20
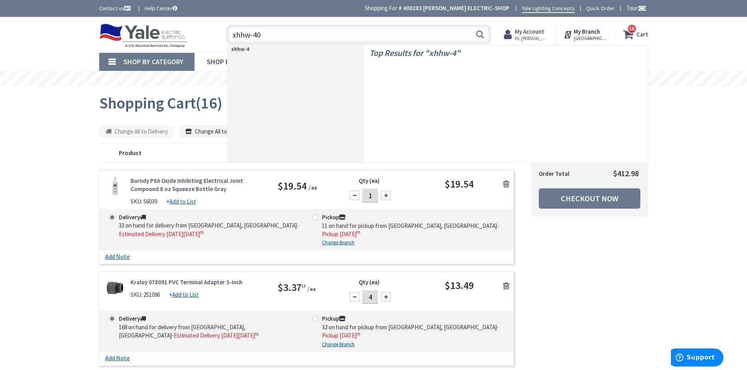
type input "xhhw-400"
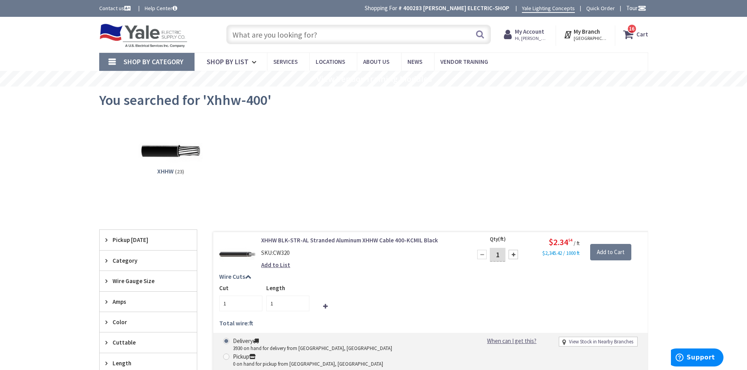
click at [266, 36] on input "text" at bounding box center [358, 35] width 265 height 20
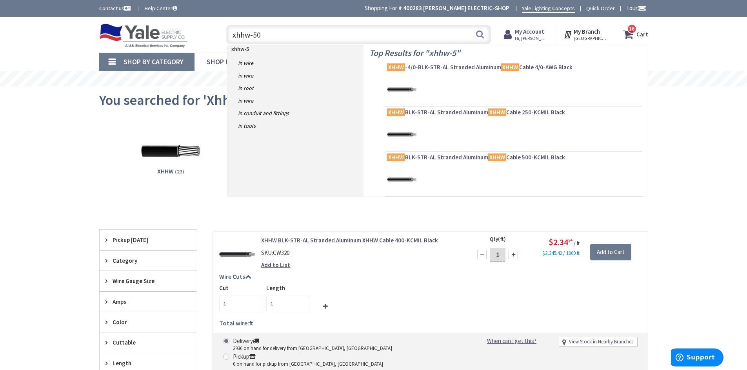
type input "xhhw-500"
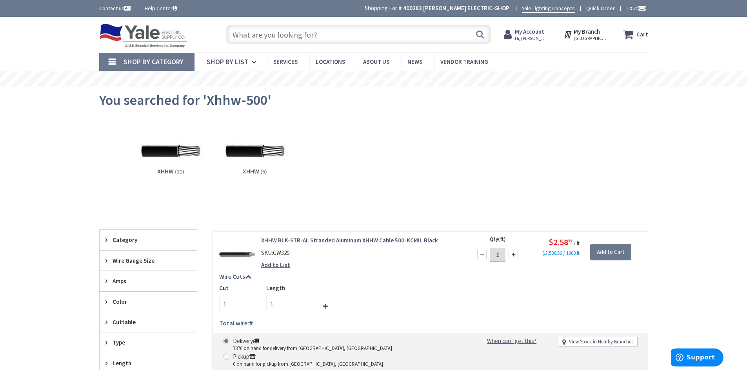
click at [273, 33] on input "text" at bounding box center [358, 35] width 265 height 20
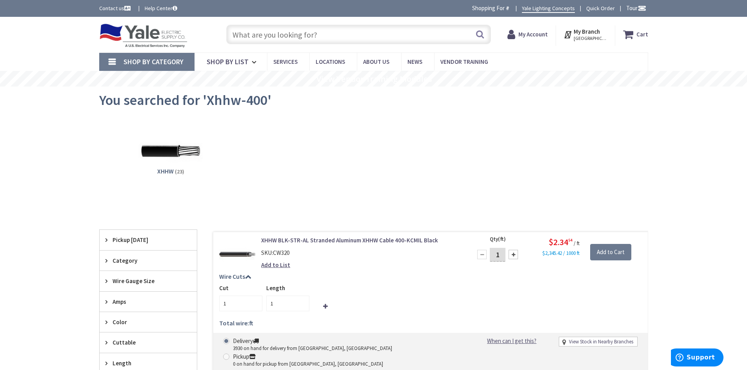
drag, startPoint x: 499, startPoint y: 255, endPoint x: 455, endPoint y: 262, distance: 44.8
click at [455, 236] on form "XHHW BLK-STR-AL Stranded Aluminum XHHW Cable 400-KCMIL Black SKU: CW320 Add to …" at bounding box center [430, 236] width 434 height 0
type input "30"
click at [612, 255] on input "Add to Cart" at bounding box center [610, 252] width 41 height 16
type input "30"
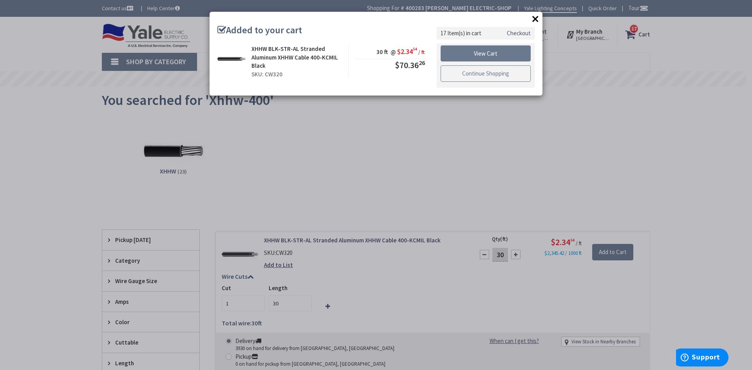
click at [458, 76] on link "Continue Shopping" at bounding box center [486, 73] width 90 height 16
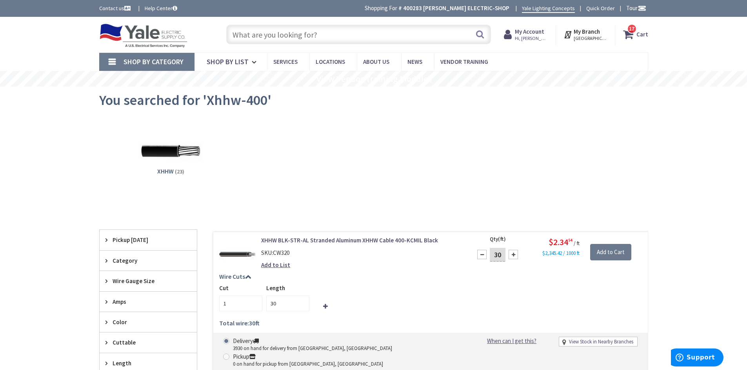
click at [336, 31] on input "text" at bounding box center [358, 35] width 265 height 20
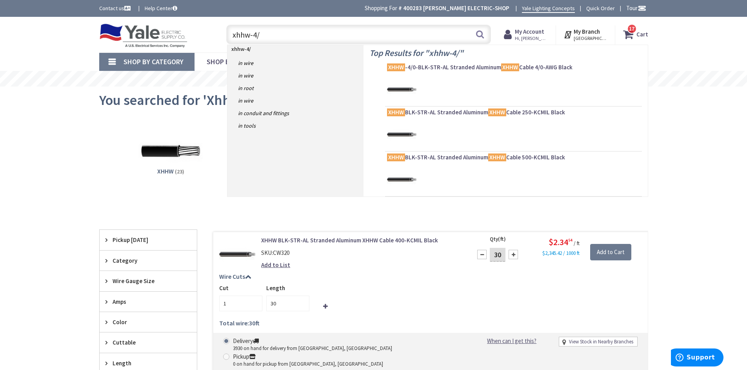
type input "xhhw-4/0"
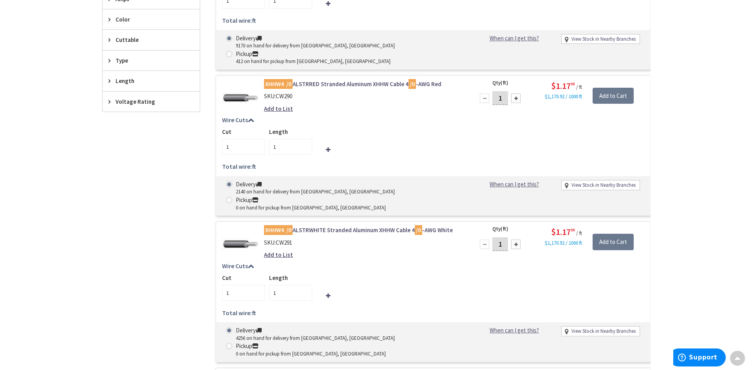
scroll to position [314, 0]
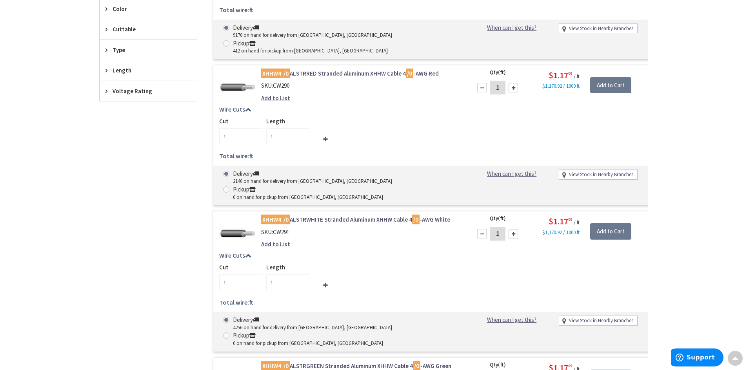
drag, startPoint x: 503, startPoint y: 204, endPoint x: 442, endPoint y: 212, distance: 60.9
click at [442, 216] on form "XHHW4 /0 ALSTRWHITE Stranded Aluminum XHHW Cable 4 /0 -AWG White SKU: CW291 Add…" at bounding box center [430, 216] width 434 height 0
type input "15"
click at [600, 223] on input "Add to Cart" at bounding box center [610, 231] width 41 height 16
type input "15"
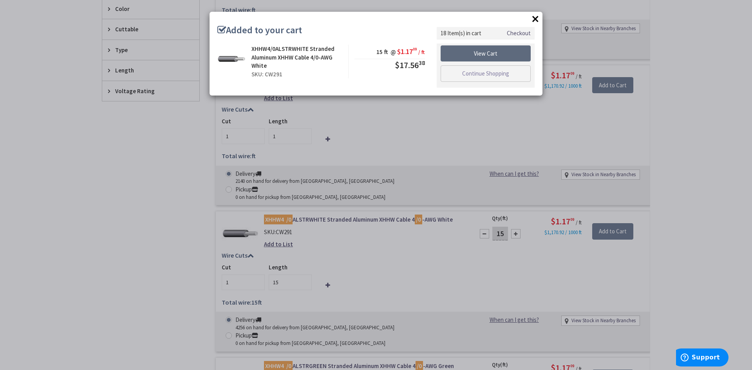
click at [500, 51] on link "View Cart" at bounding box center [486, 53] width 90 height 16
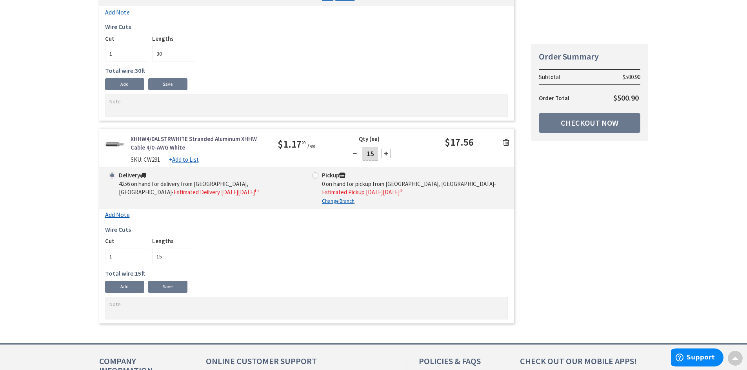
scroll to position [1938, 0]
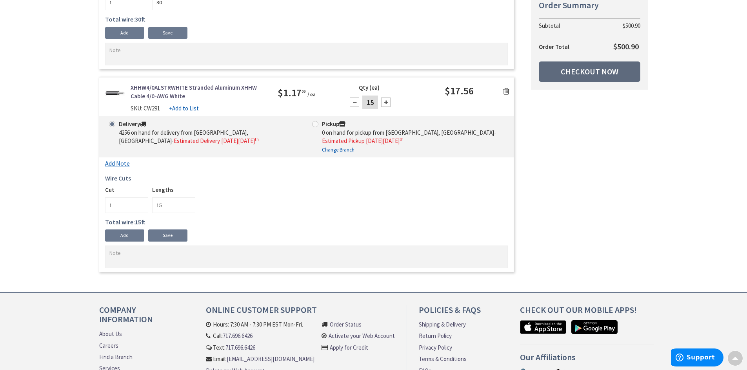
click at [572, 73] on link "Checkout Now" at bounding box center [588, 72] width 101 height 20
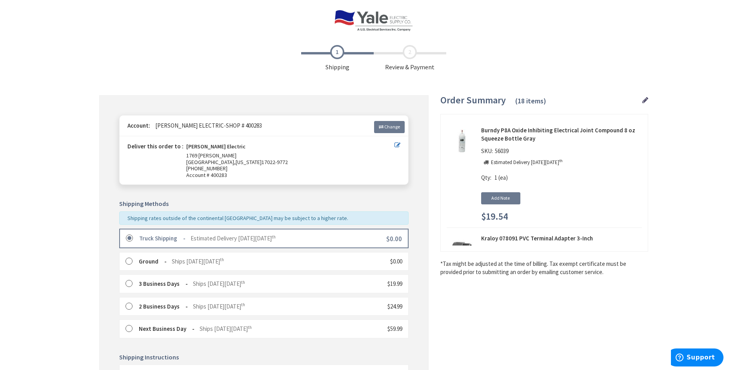
scroll to position [187, 0]
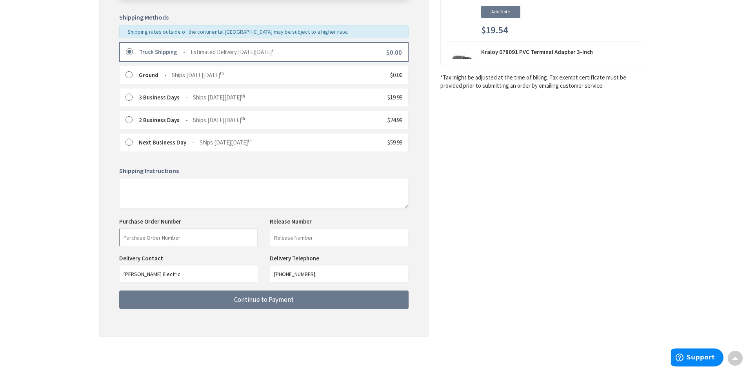
click at [223, 233] on input "text" at bounding box center [188, 238] width 139 height 18
type input "Town & Country"
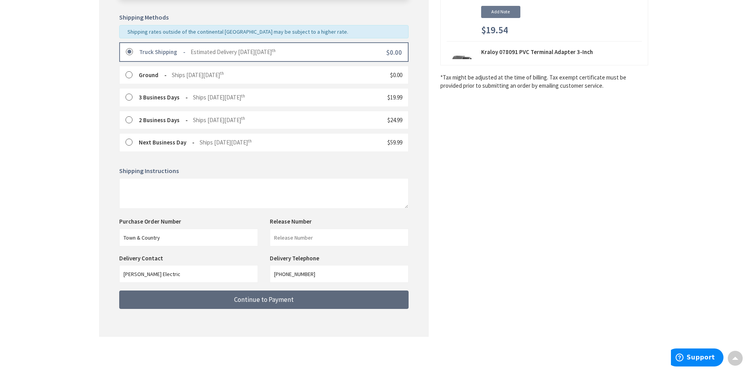
click at [266, 297] on span "Continue to Payment" at bounding box center [264, 299] width 60 height 9
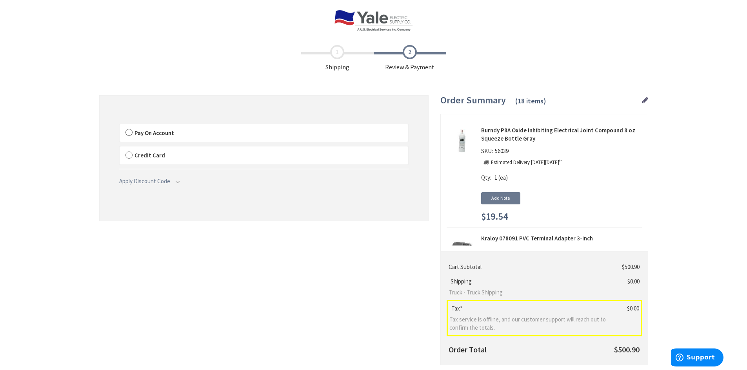
click at [130, 132] on label "Pay On Account" at bounding box center [264, 133] width 288 height 18
click at [120, 126] on input "Pay On Account" at bounding box center [120, 126] width 0 height 0
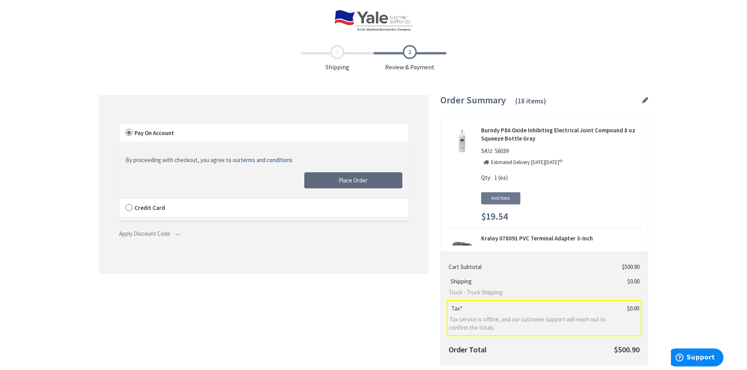
click at [359, 178] on span "Place Order" at bounding box center [353, 180] width 29 height 7
